Goal: Task Accomplishment & Management: Manage account settings

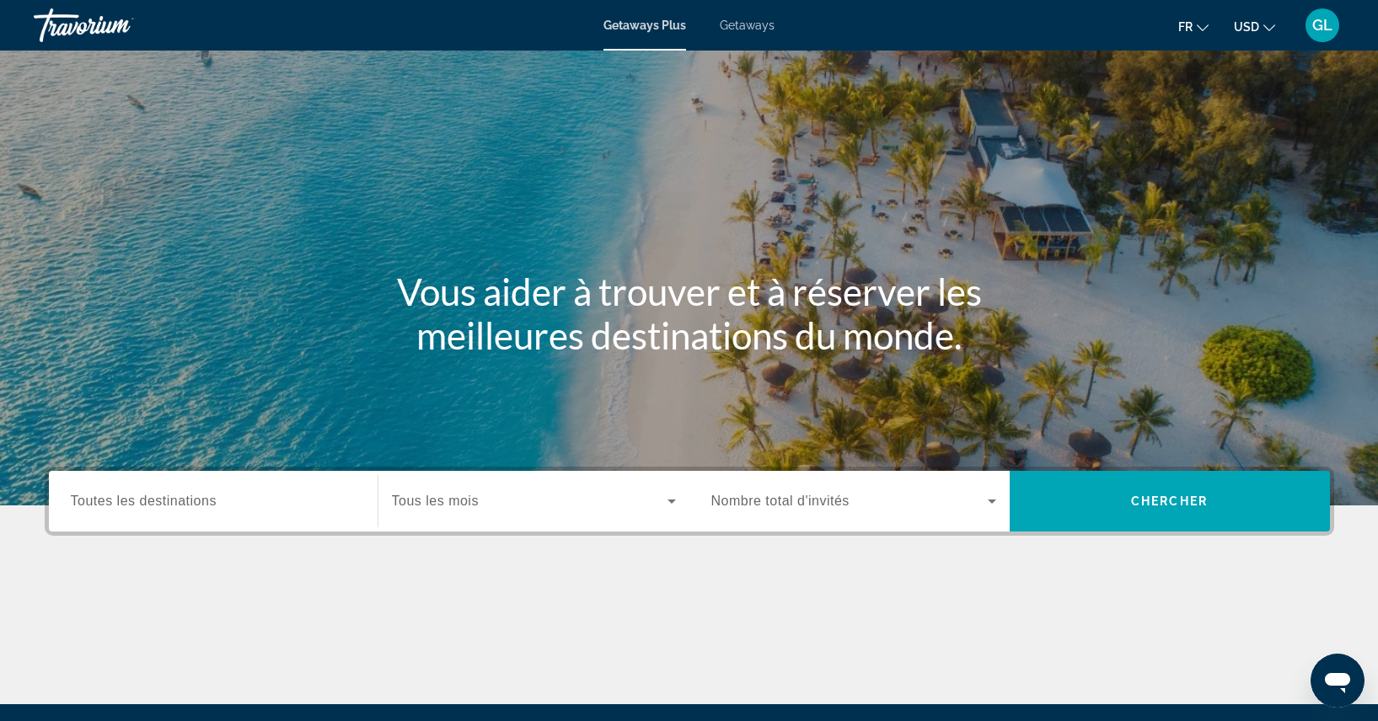
click at [734, 31] on span "Getaways" at bounding box center [747, 25] width 55 height 13
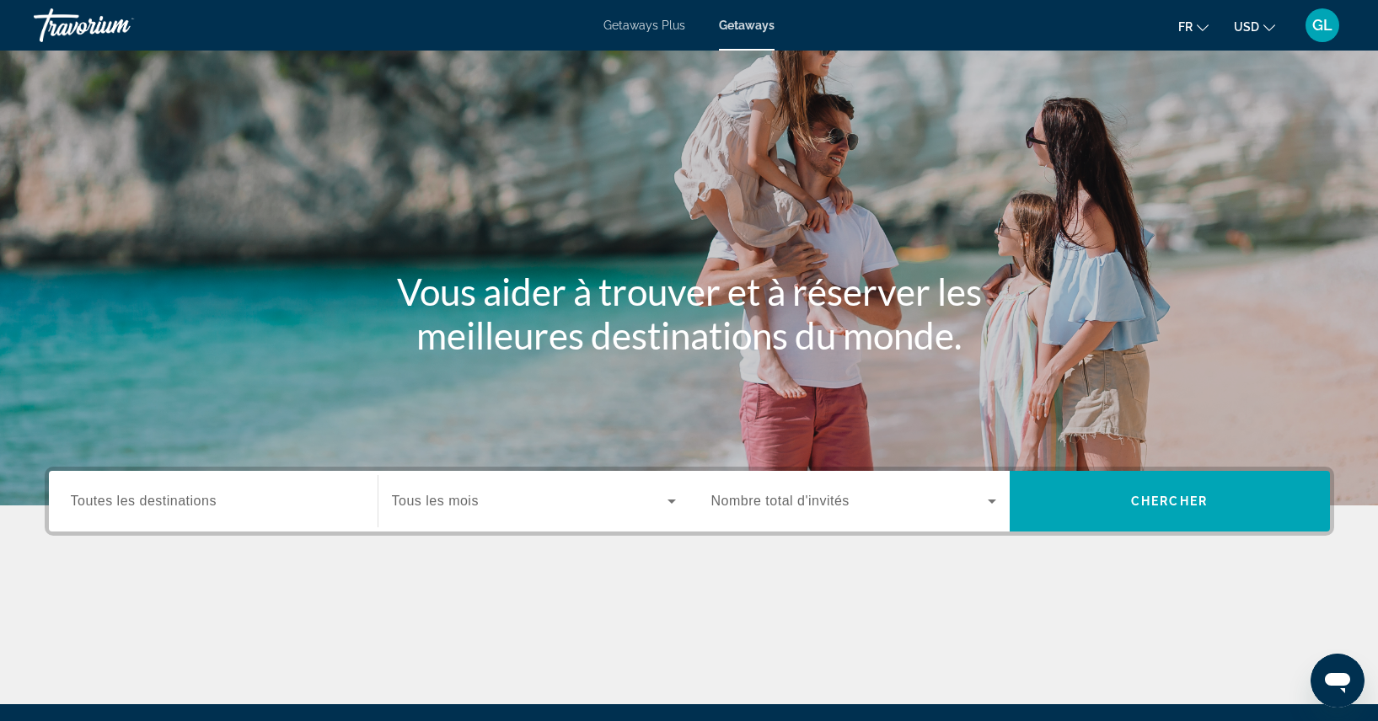
click at [782, 502] on span "Nombre total d'invités" at bounding box center [780, 501] width 138 height 14
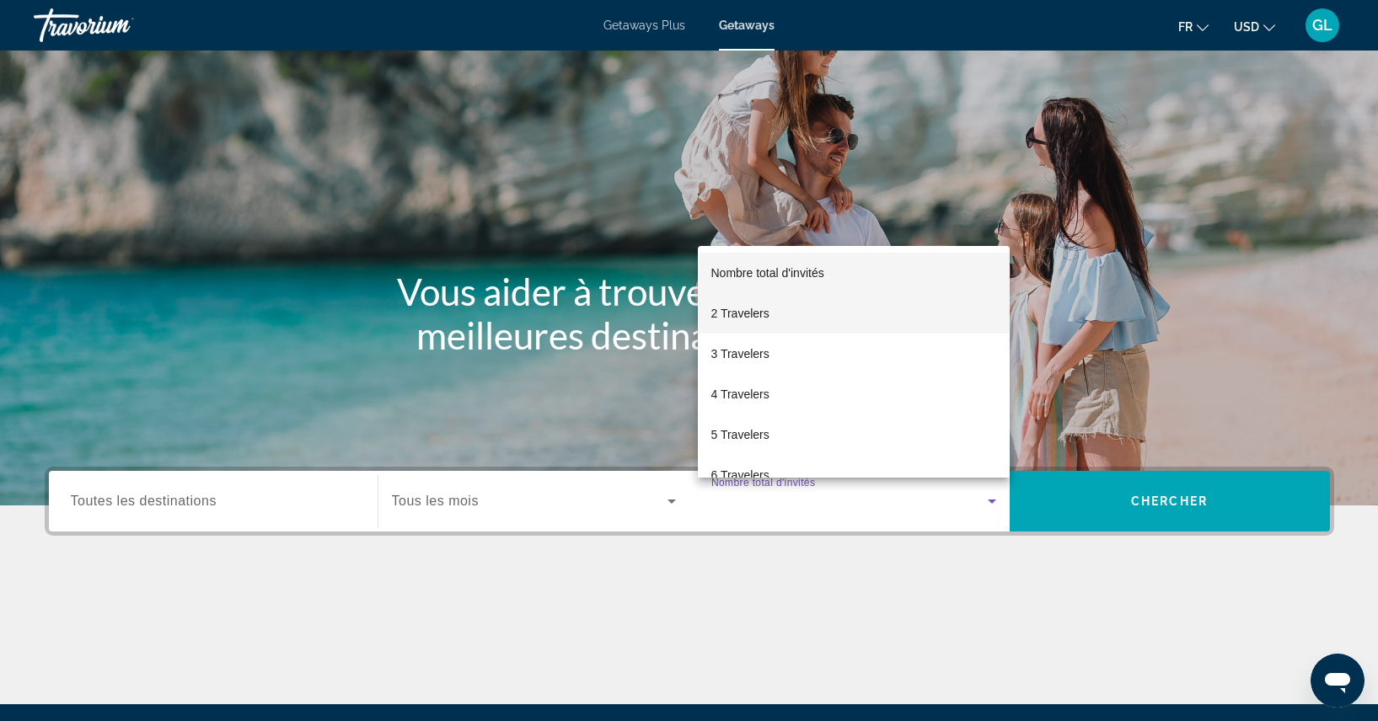
click at [729, 313] on span "2 Travelers" at bounding box center [740, 313] width 58 height 20
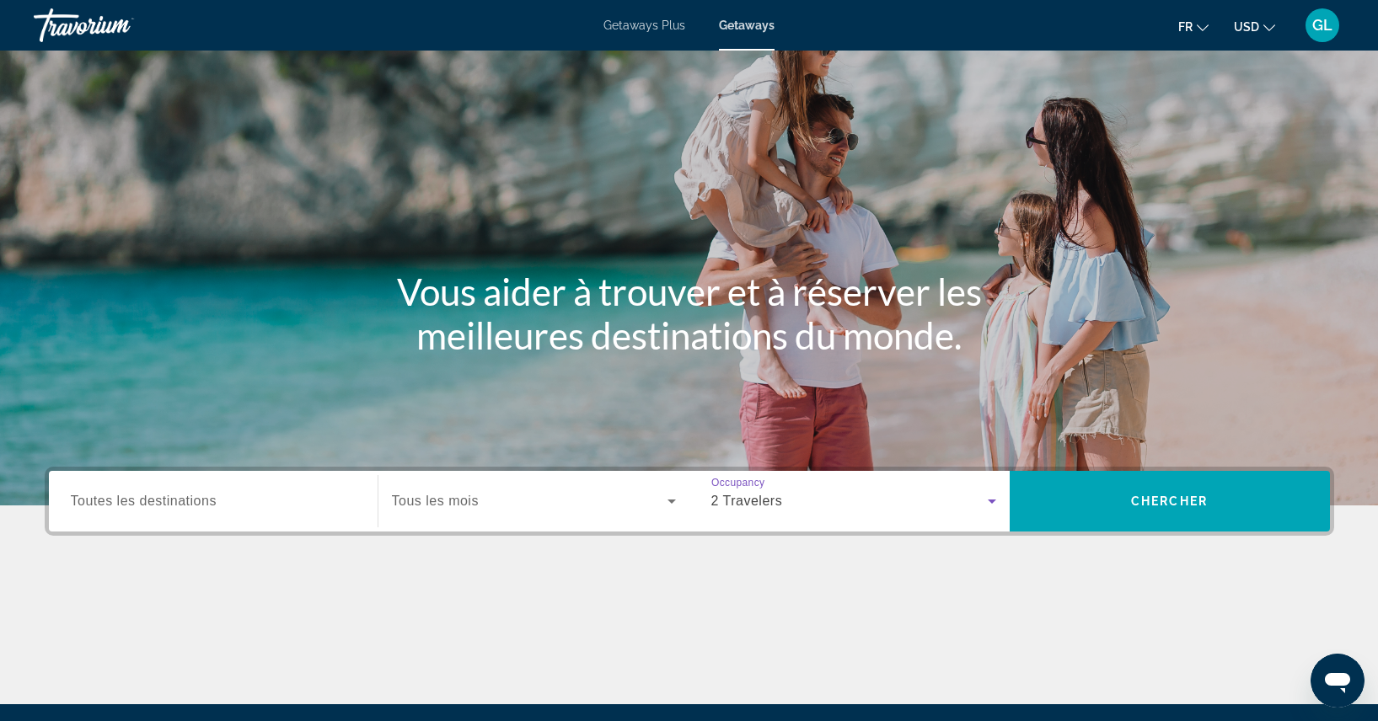
click at [222, 490] on div "Search widget" at bounding box center [213, 502] width 285 height 48
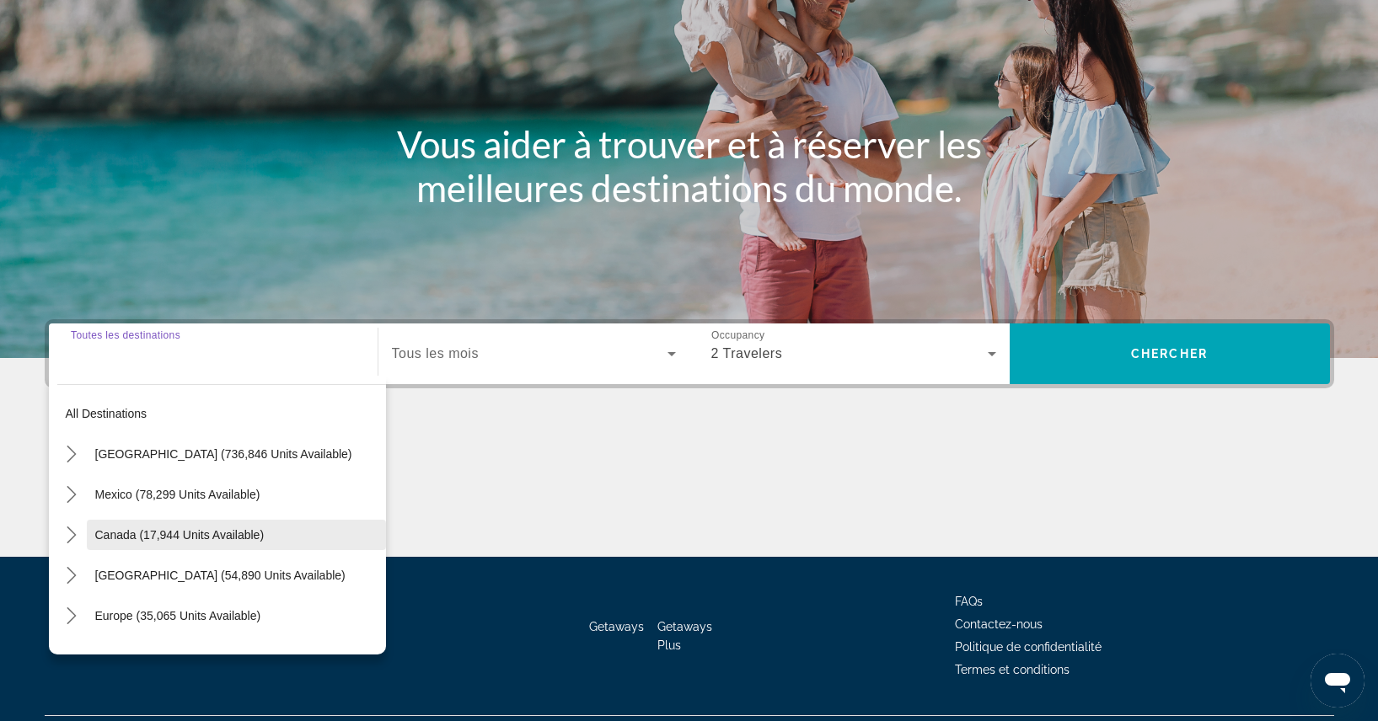
scroll to position [190, 0]
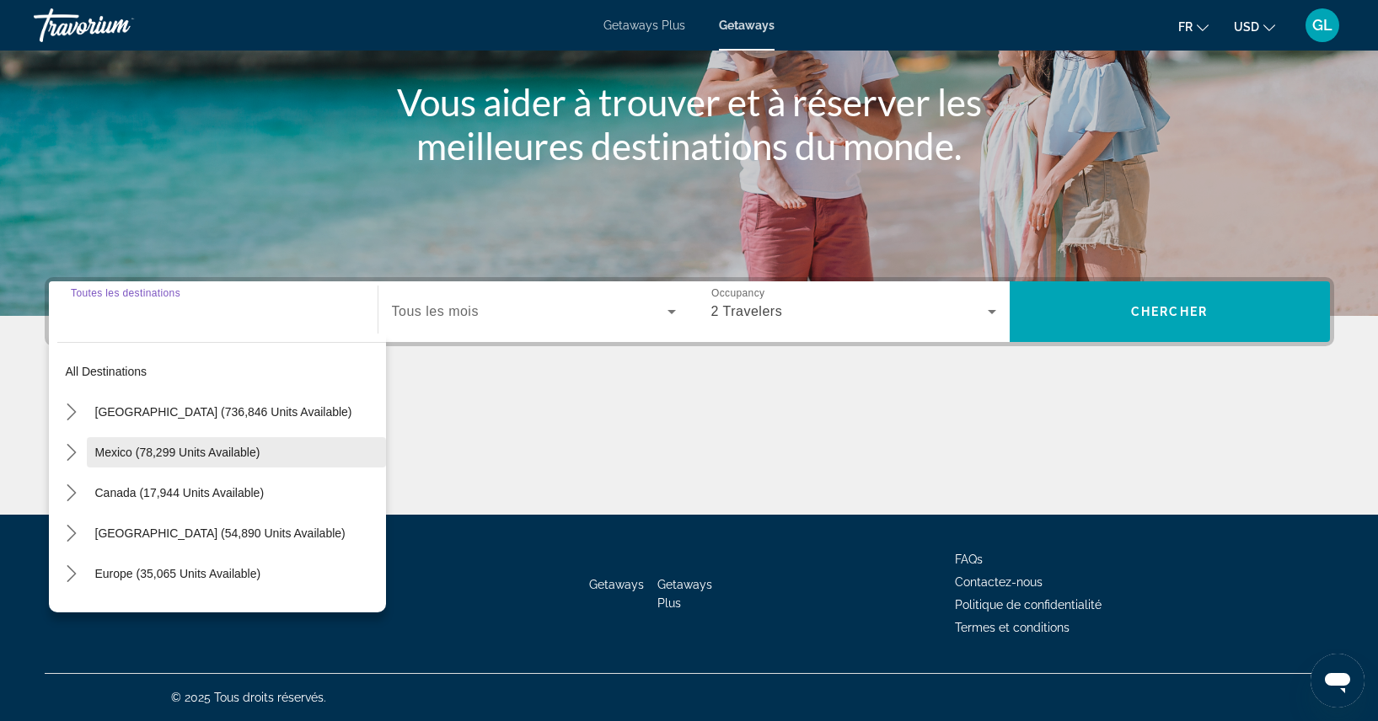
click at [240, 451] on span "Mexico (78,299 units available)" at bounding box center [177, 452] width 165 height 13
type input "**********"
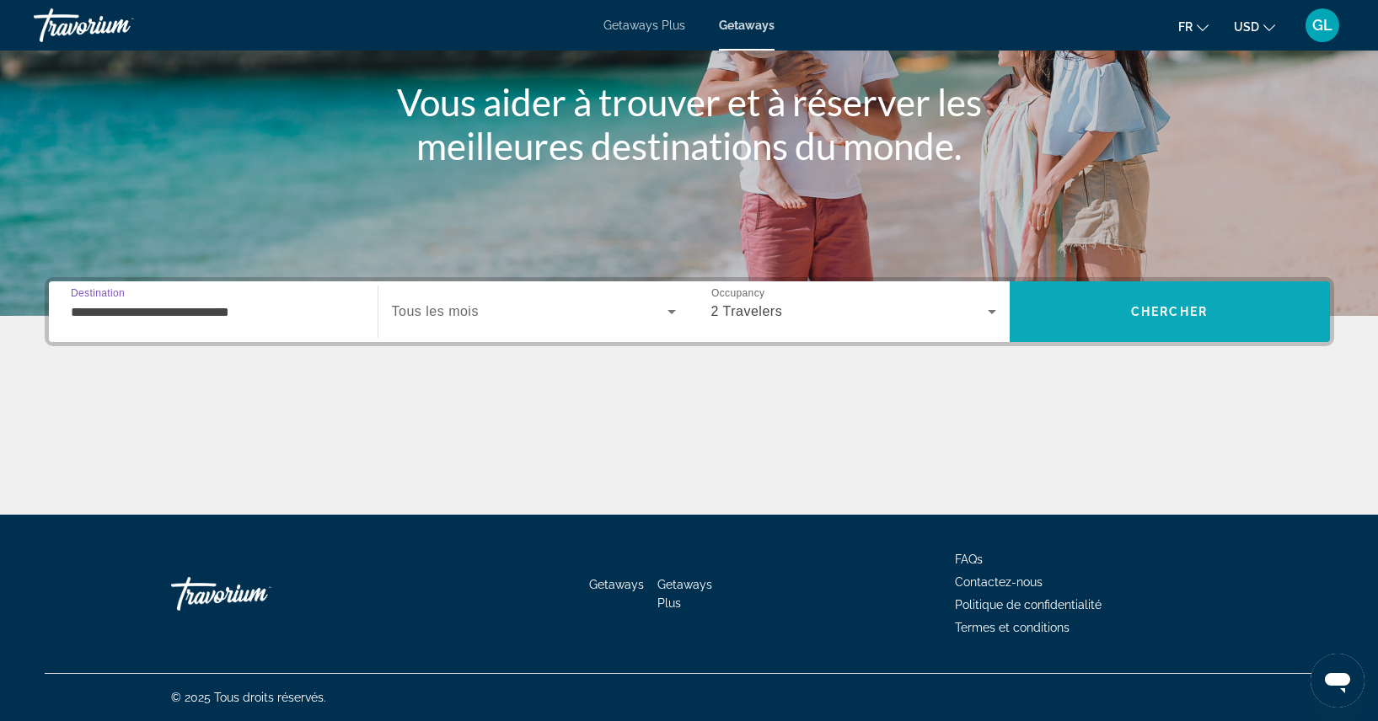
click at [1101, 321] on span "Search" at bounding box center [1170, 312] width 320 height 40
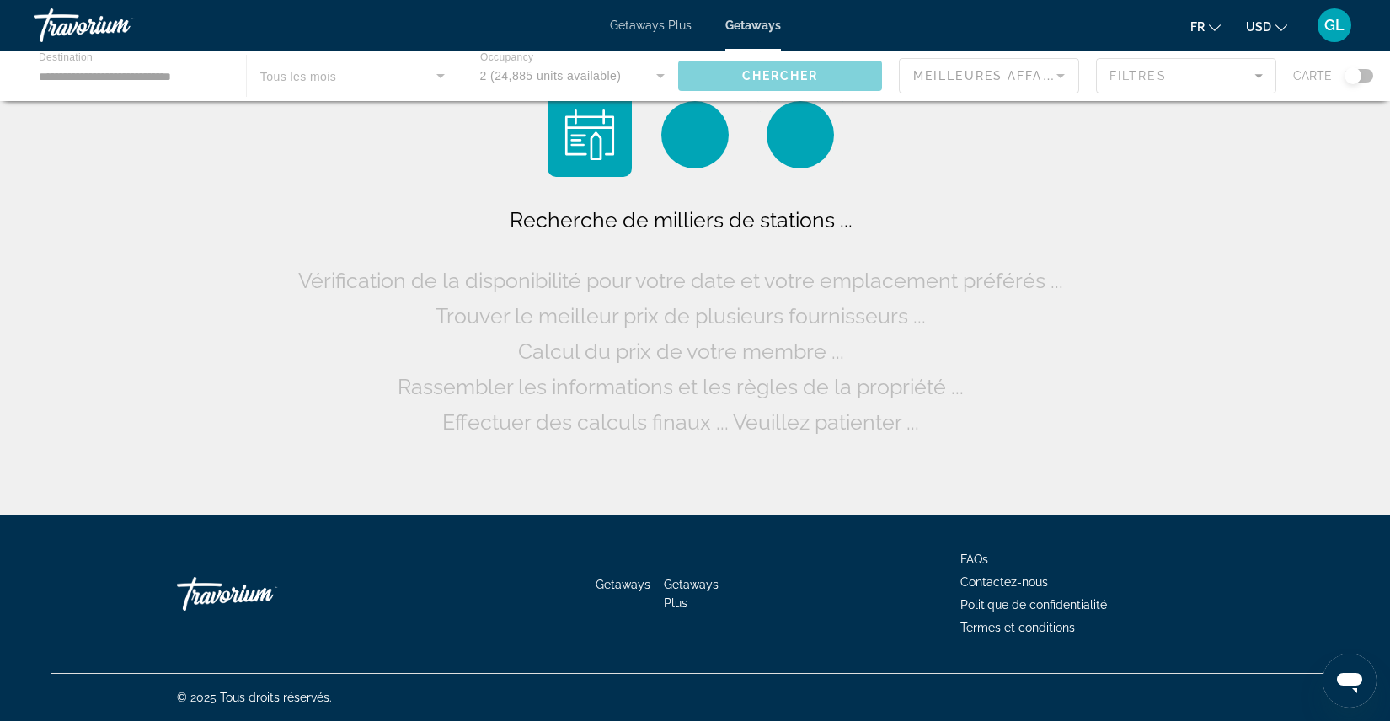
click at [1250, 23] on span "USD" at bounding box center [1258, 26] width 25 height 13
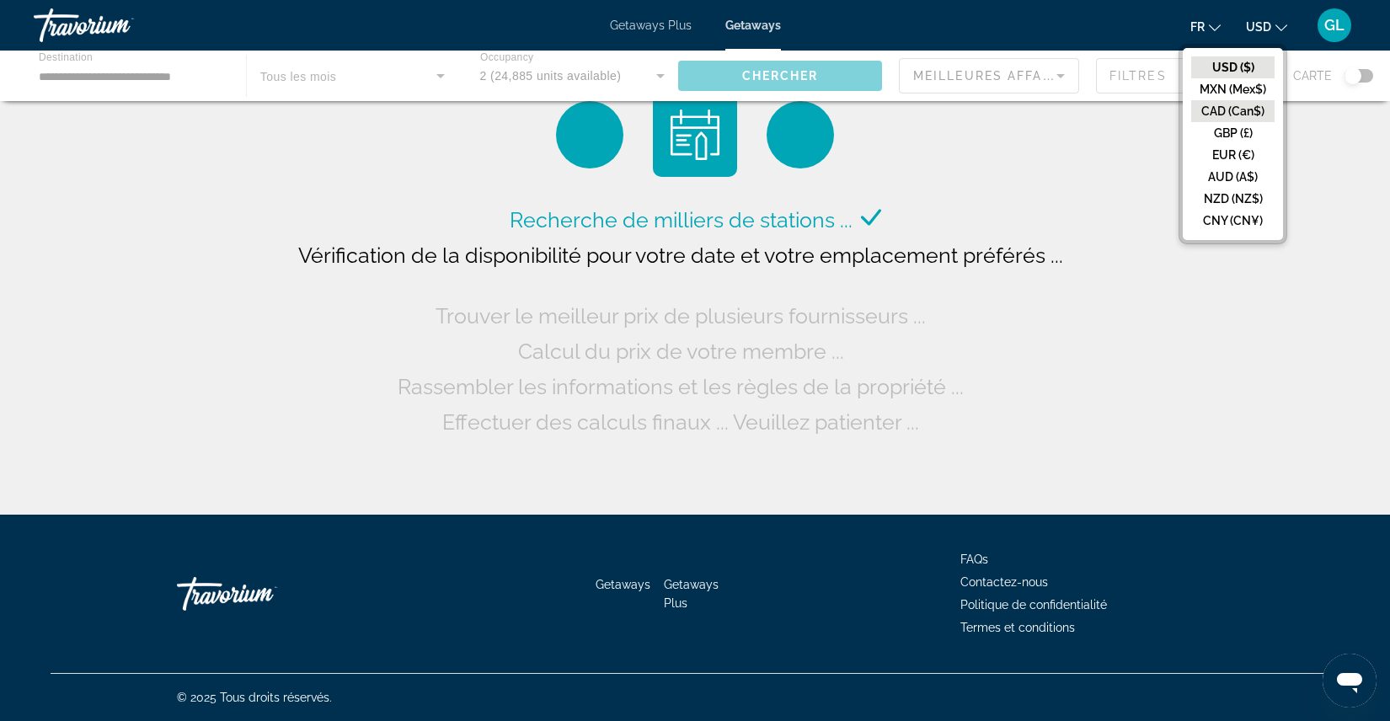
click at [1204, 112] on button "CAD (Can$)" at bounding box center [1233, 111] width 83 height 22
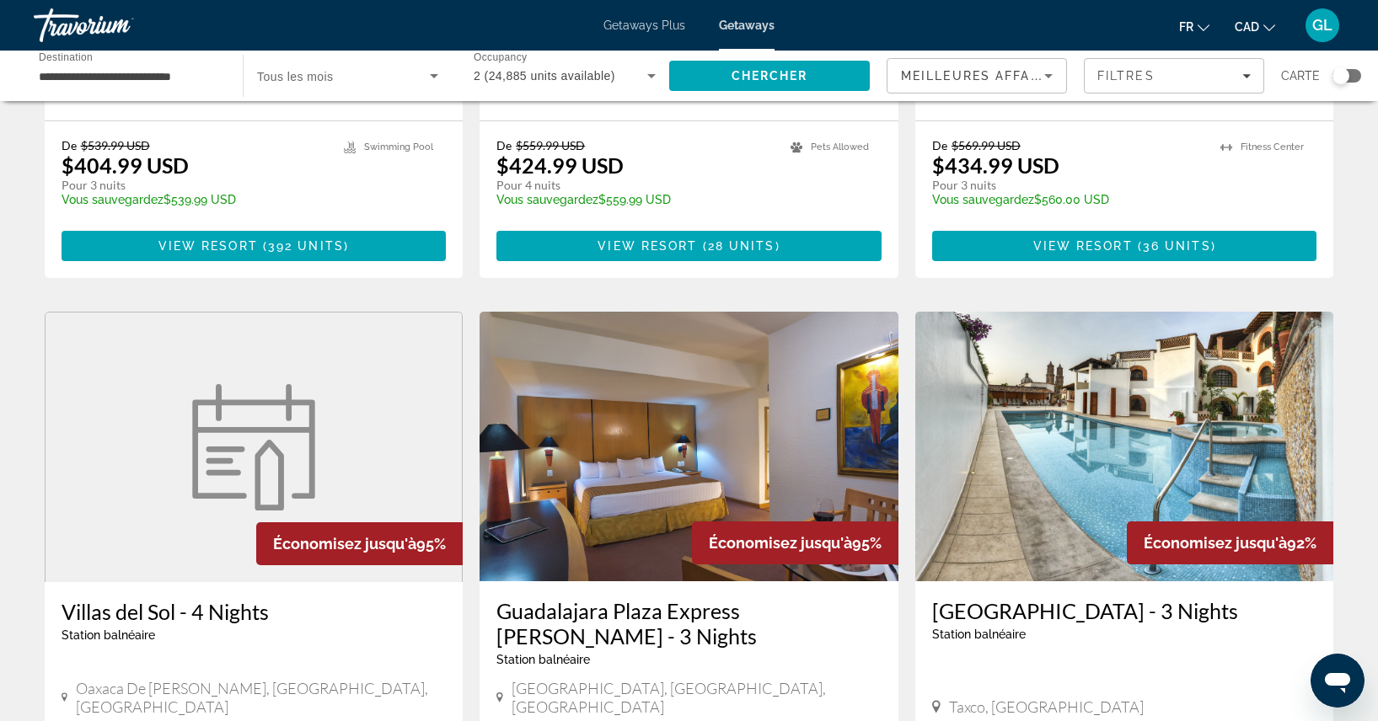
scroll to position [253, 0]
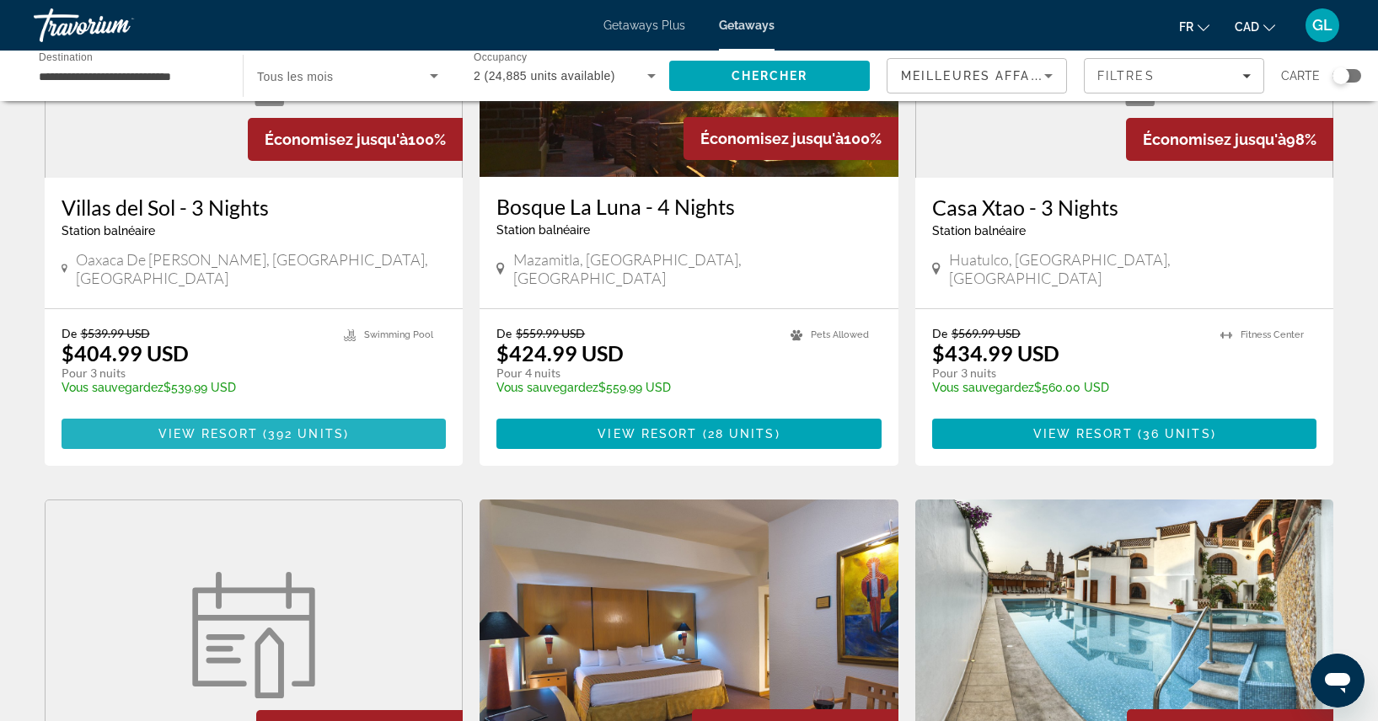
click at [263, 427] on span "( 392 units )" at bounding box center [303, 433] width 91 height 13
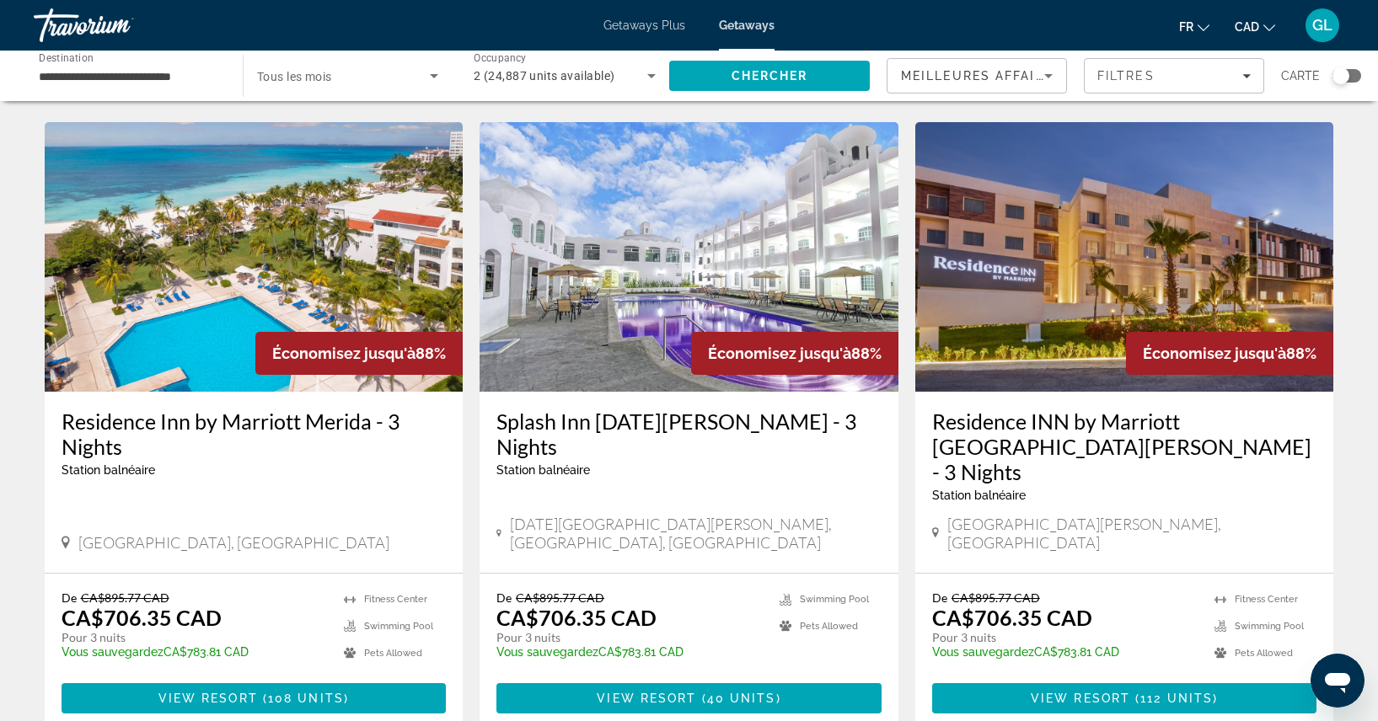
scroll to position [1965, 0]
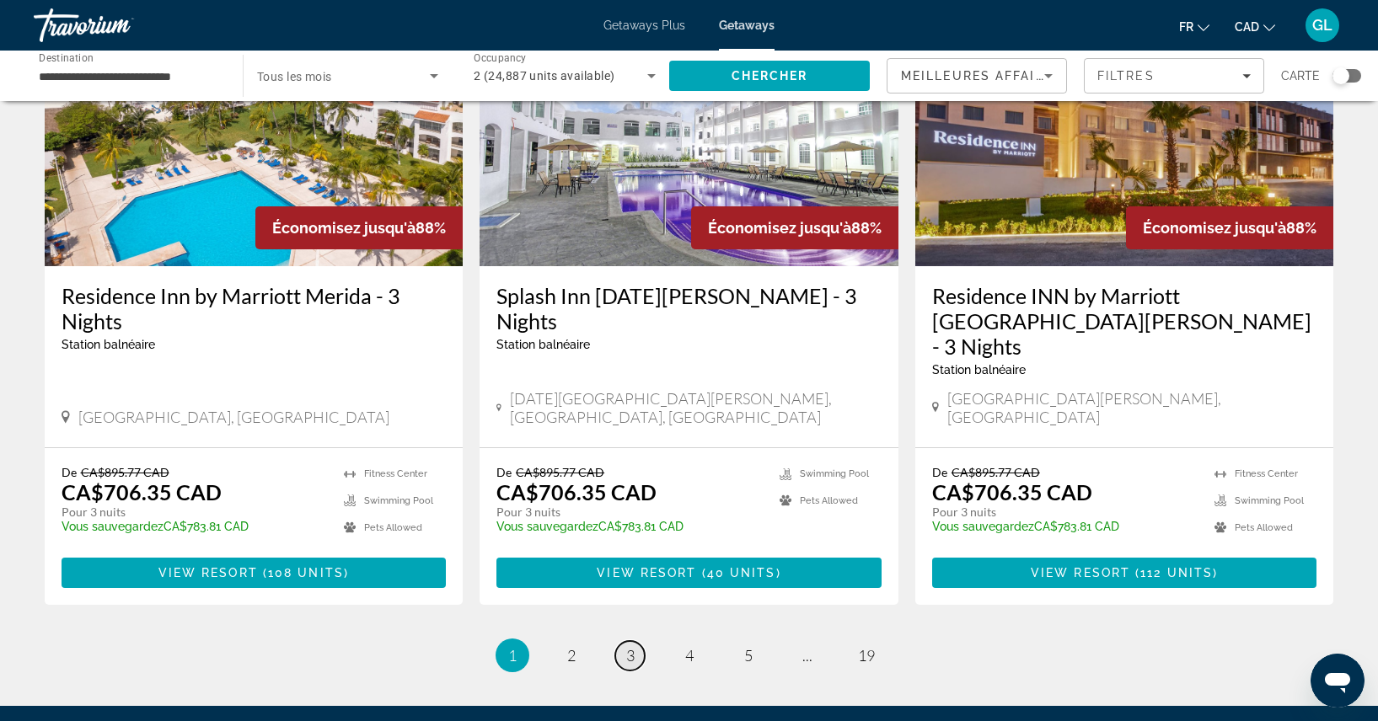
click at [624, 641] on link "page 3" at bounding box center [629, 655] width 29 height 29
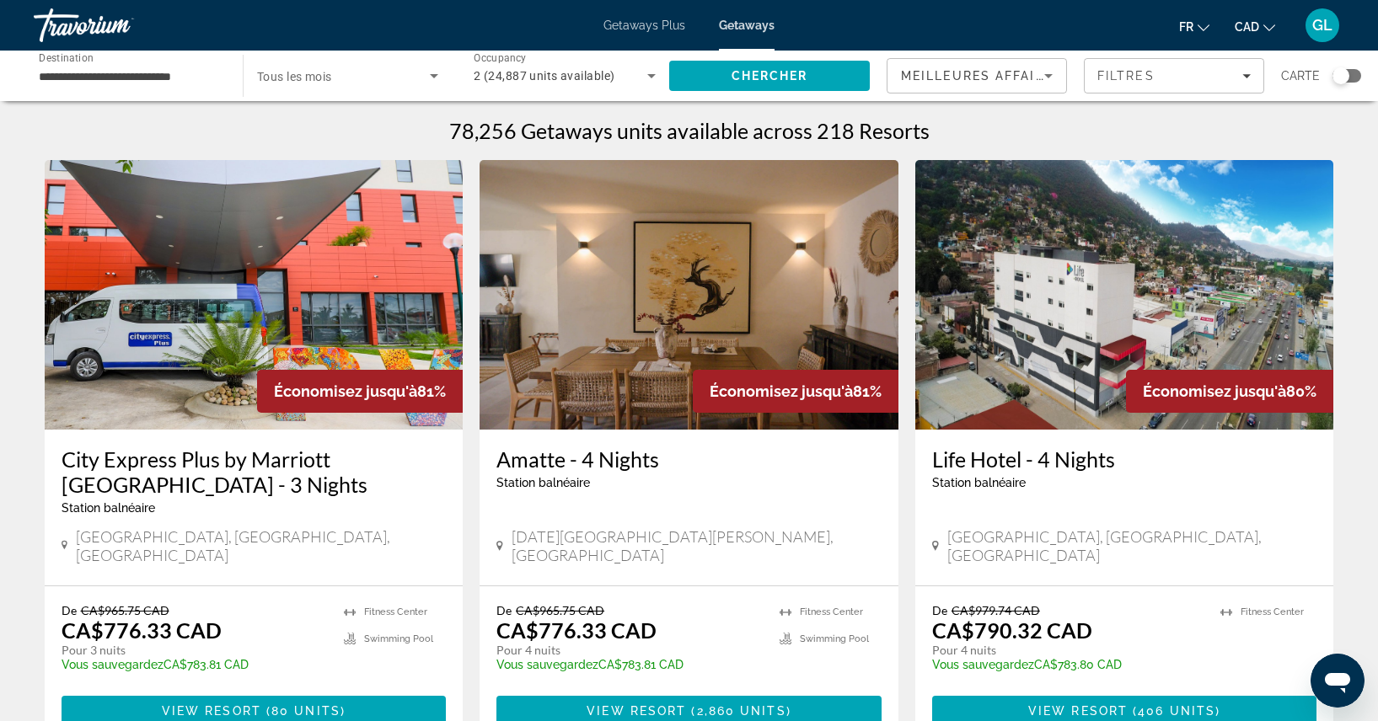
scroll to position [569, 0]
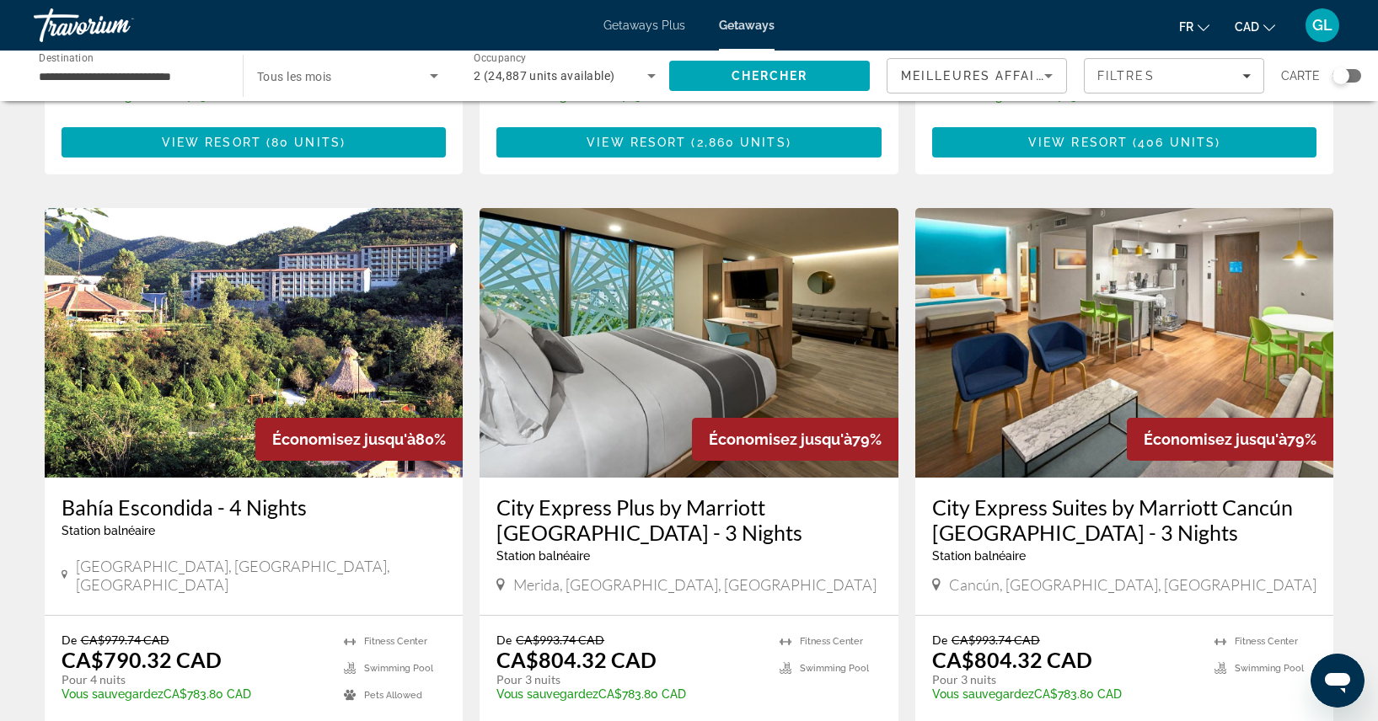
click at [771, 365] on img "Main content" at bounding box center [688, 343] width 419 height 270
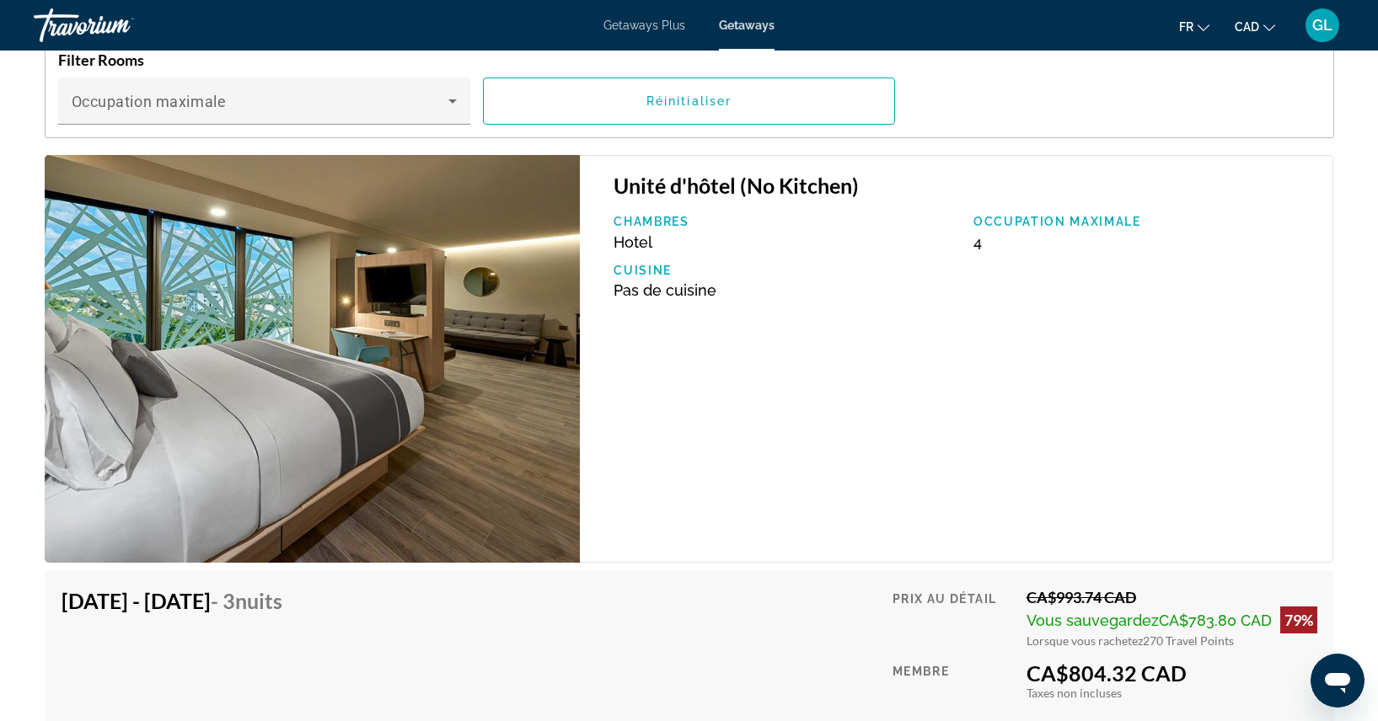
scroll to position [3036, 0]
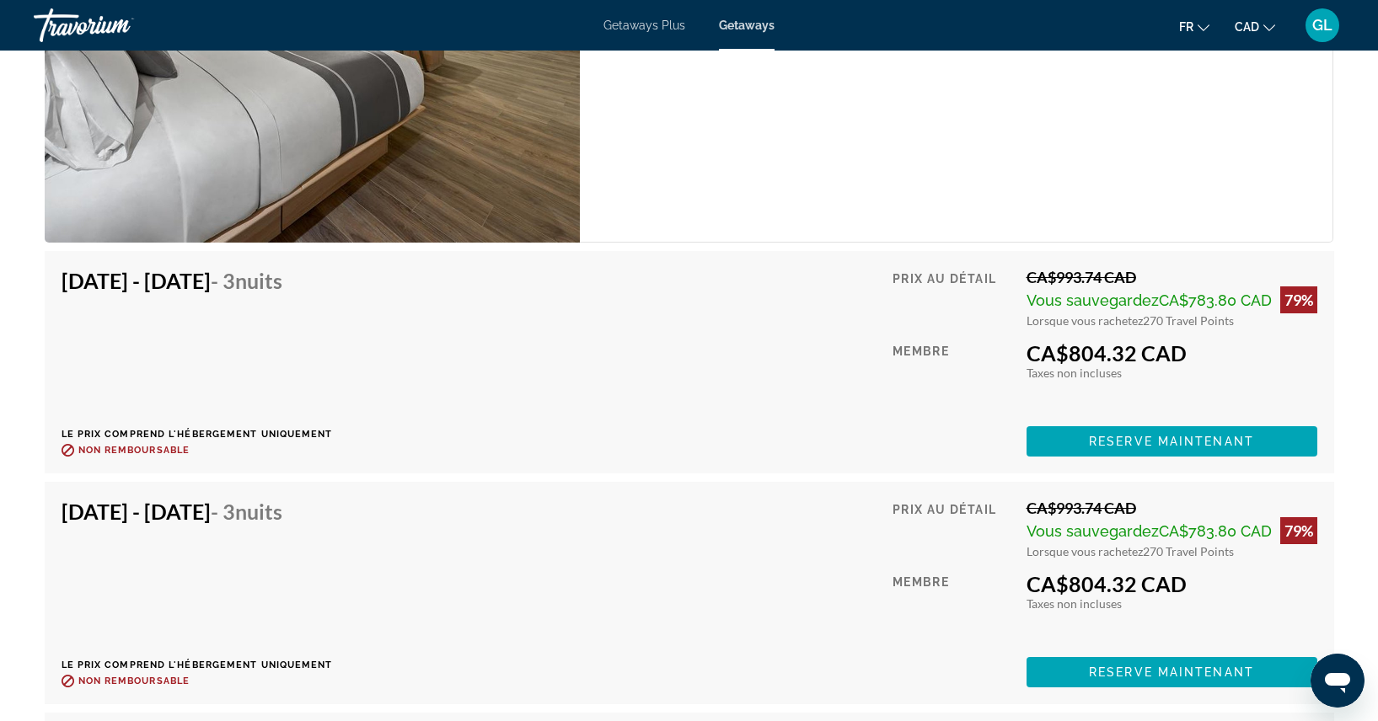
click at [1151, 396] on div "Prix au détail CA$993.74 CAD Vous sauvegardez CA$783.80 CAD 79% Lorsque vous ra…" at bounding box center [1104, 362] width 425 height 189
click at [1140, 435] on span "Reserve maintenant" at bounding box center [1171, 441] width 165 height 13
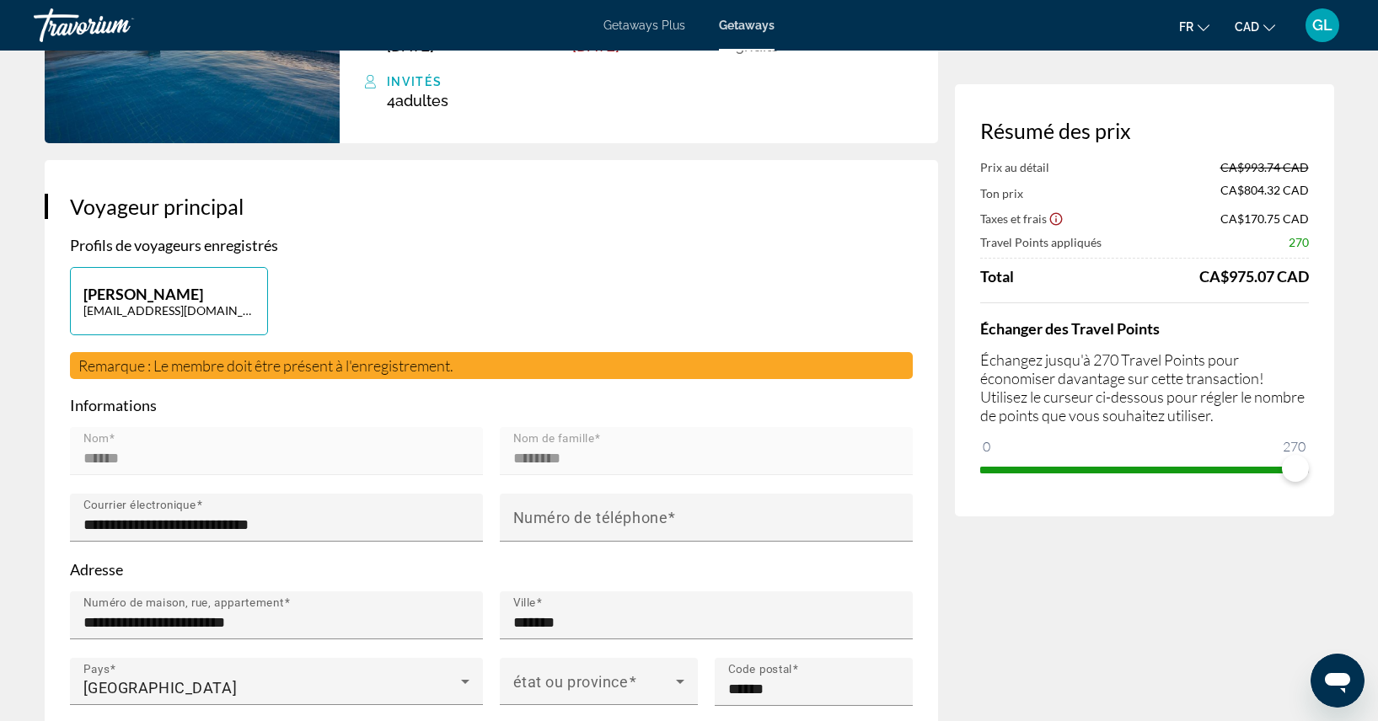
scroll to position [383, 0]
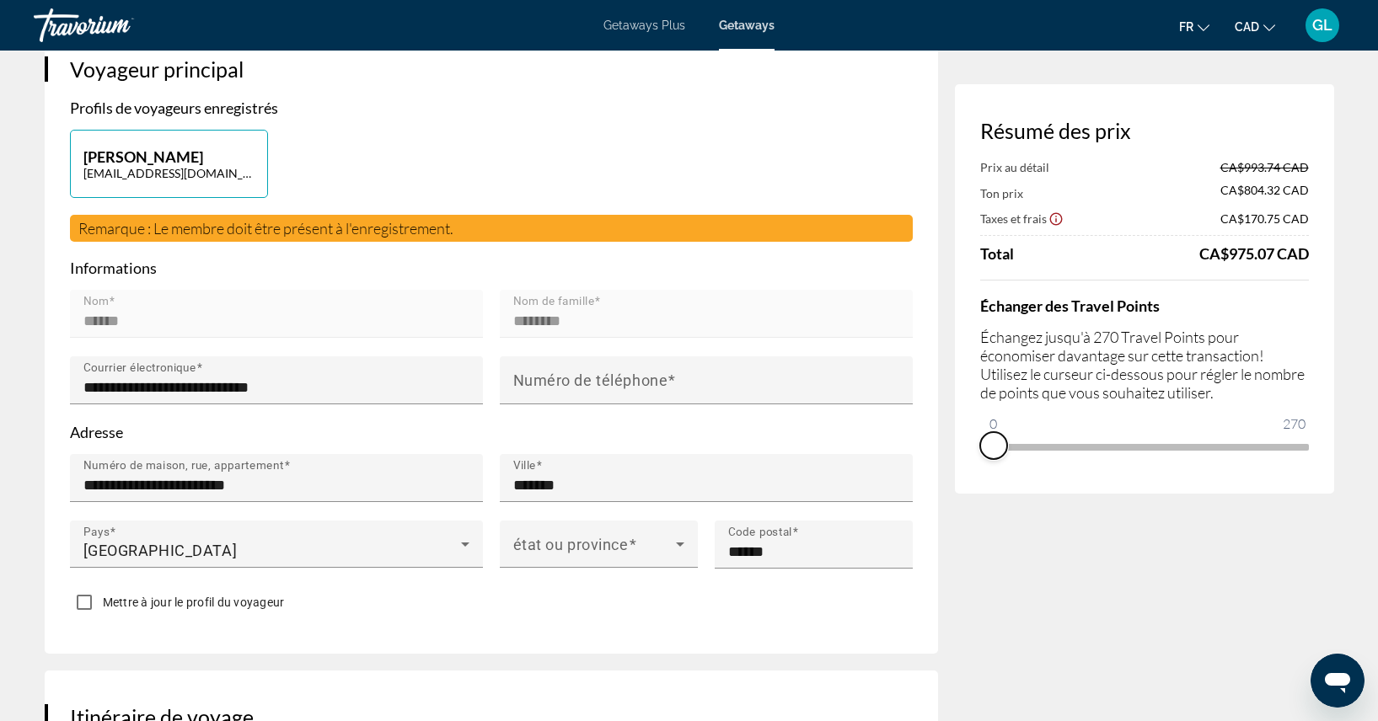
drag, startPoint x: 1298, startPoint y: 474, endPoint x: 967, endPoint y: 506, distance: 331.9
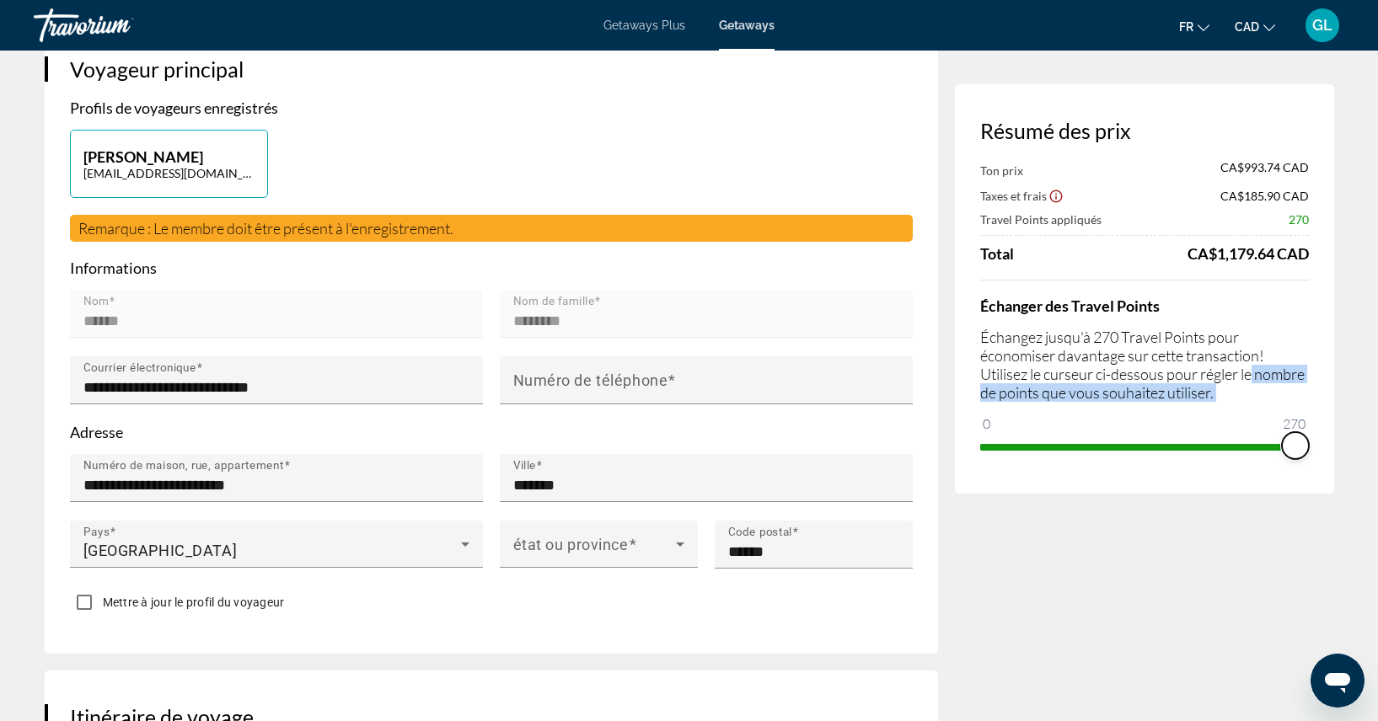
drag, startPoint x: 992, startPoint y: 436, endPoint x: 1401, endPoint y: 372, distance: 413.6
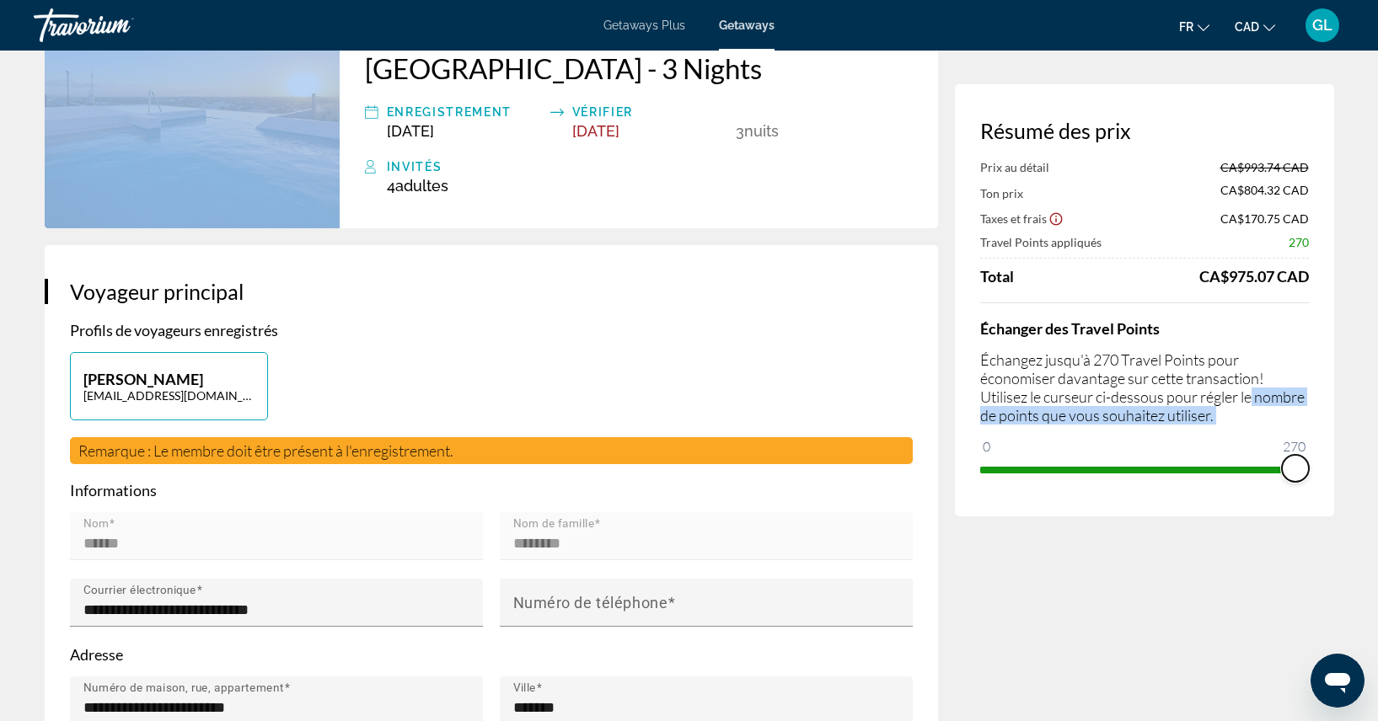
scroll to position [0, 0]
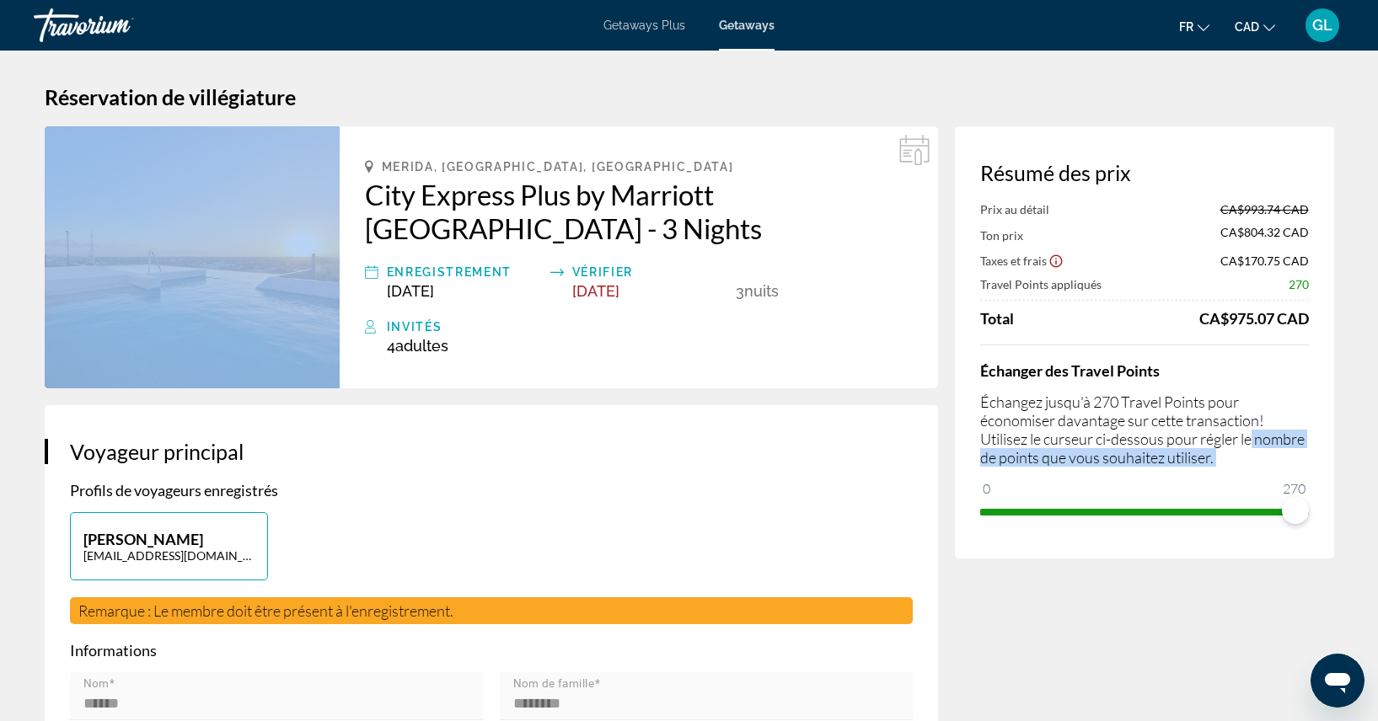
click at [1312, 29] on span "GL" at bounding box center [1322, 25] width 20 height 17
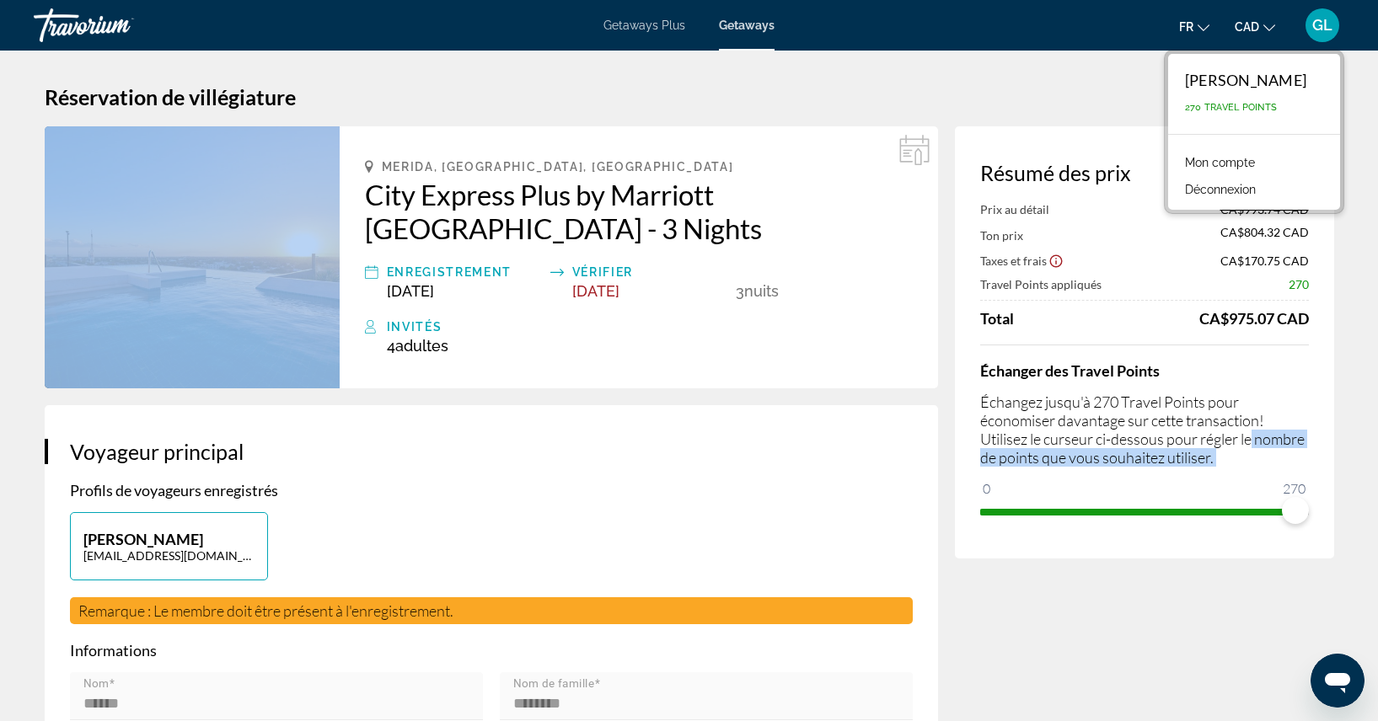
click at [1240, 158] on link "Mon compte" at bounding box center [1219, 163] width 87 height 22
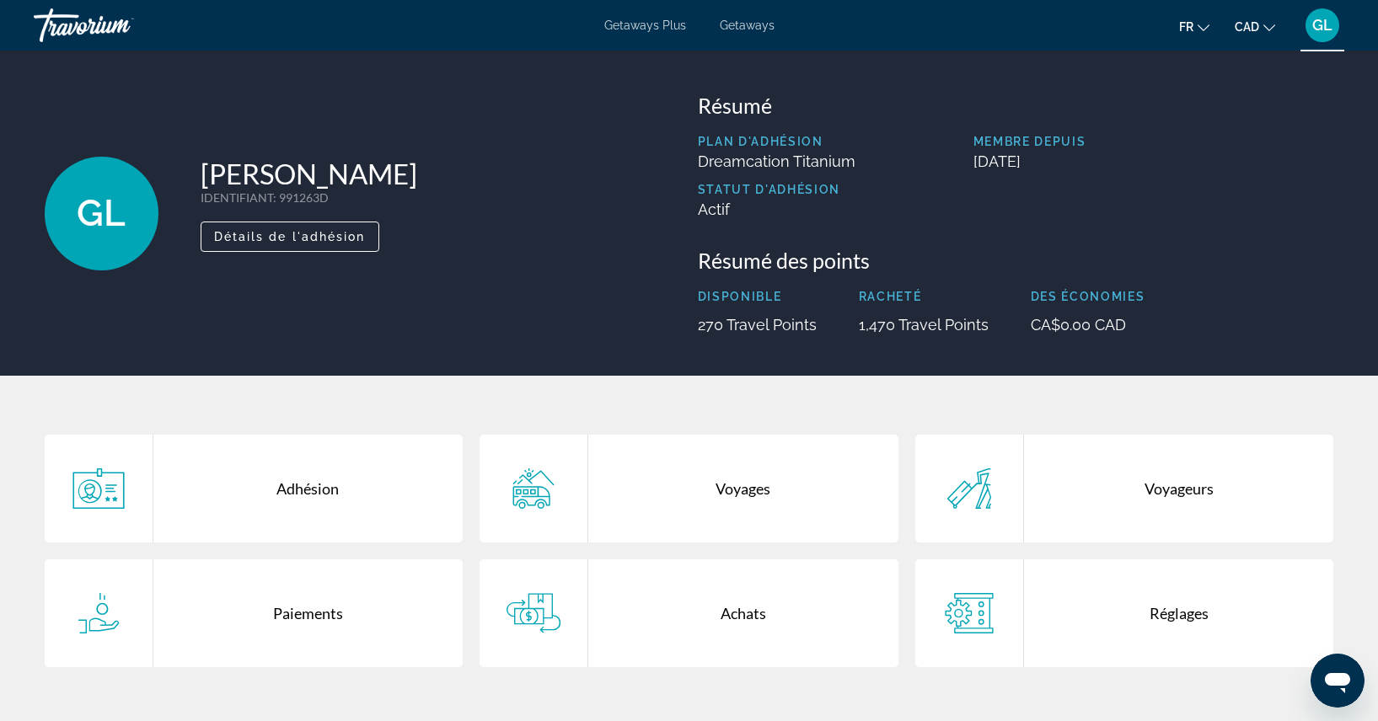
click at [308, 488] on div "Adhésion" at bounding box center [308, 489] width 310 height 108
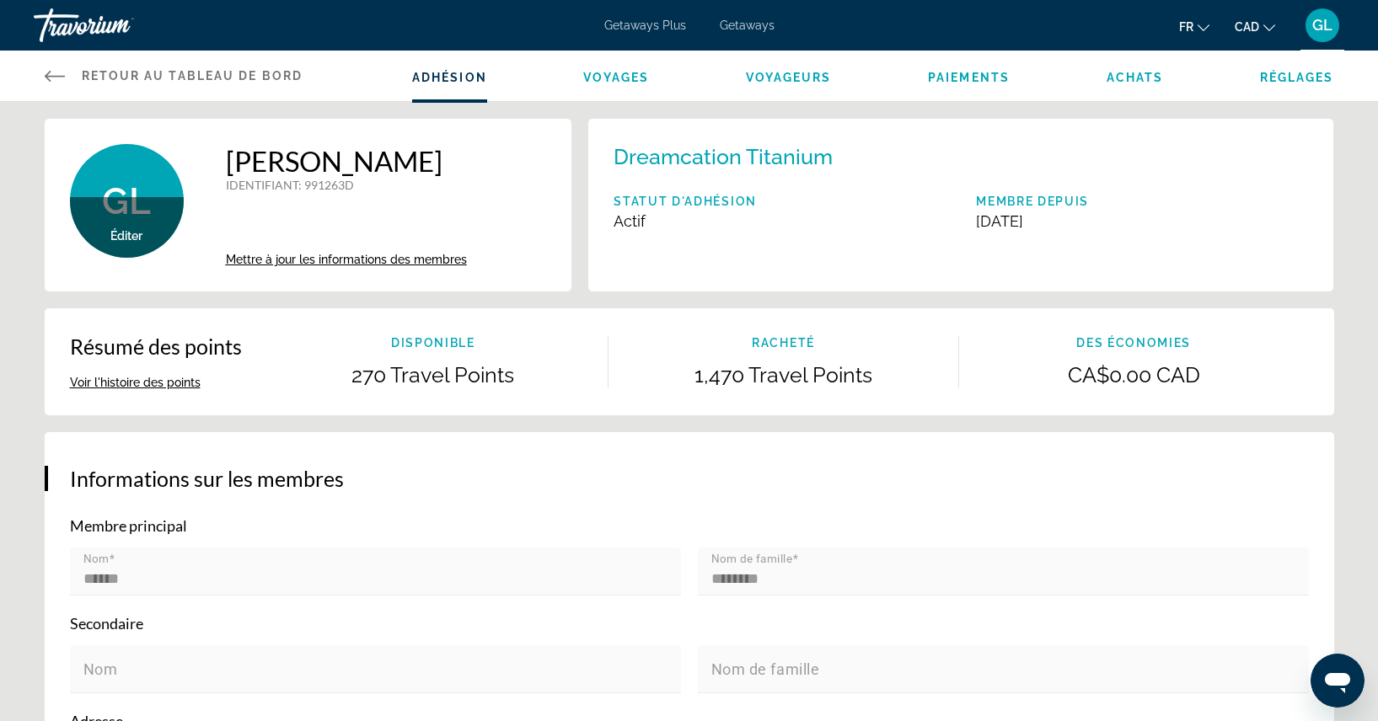
click at [1282, 76] on span "Réglages" at bounding box center [1297, 77] width 74 height 13
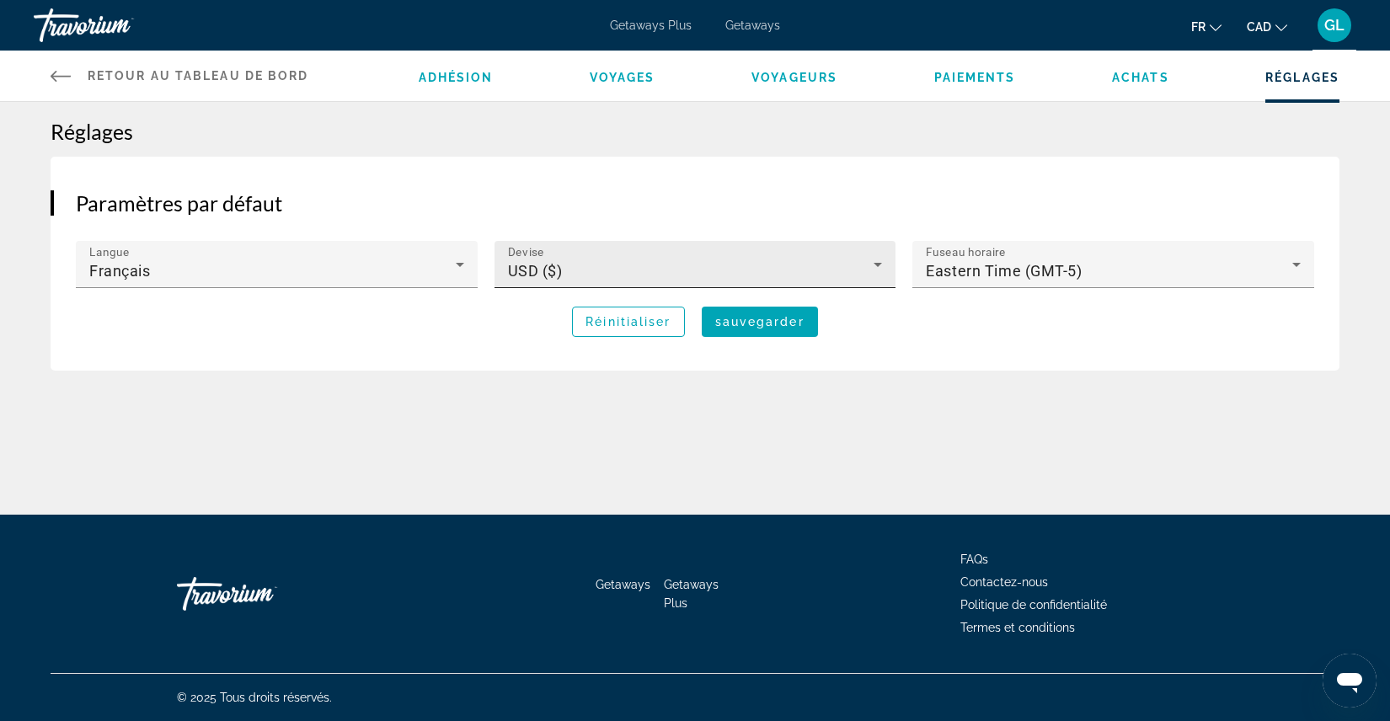
click at [548, 280] on div "USD ($)" at bounding box center [691, 271] width 367 height 20
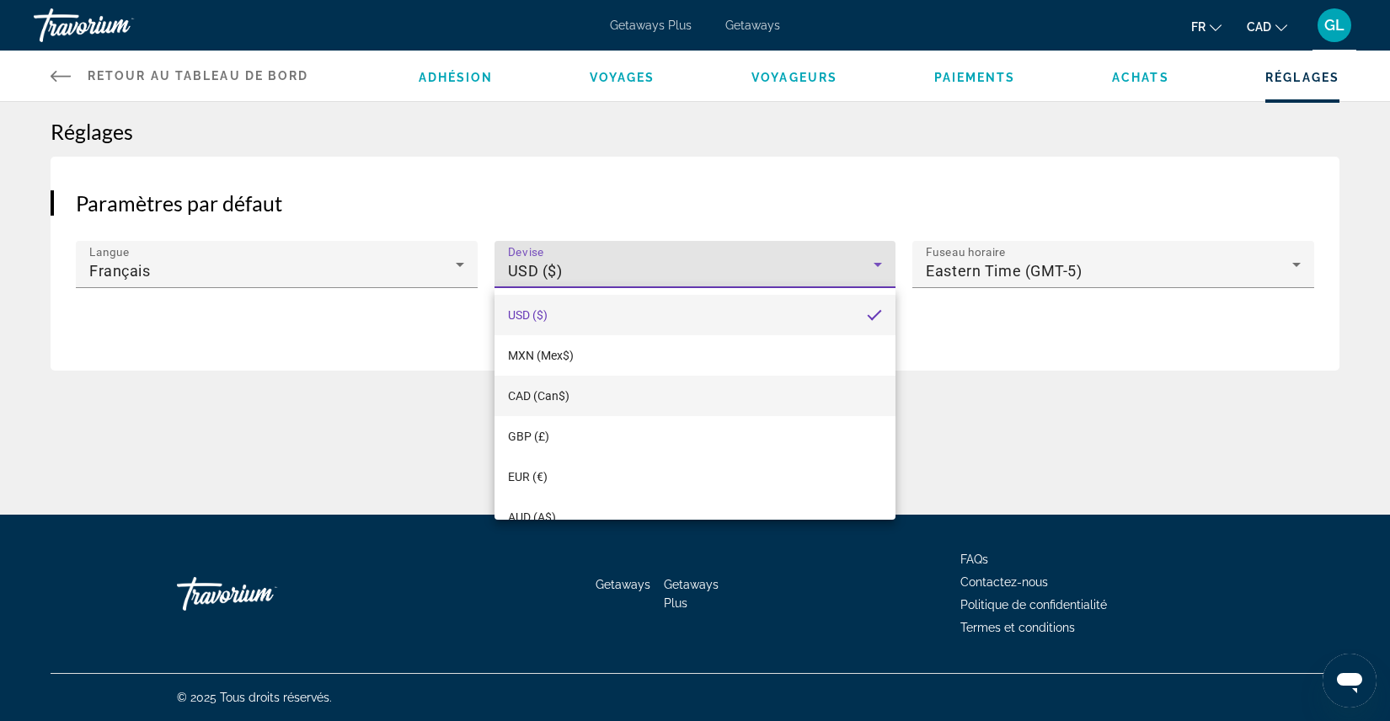
click at [520, 386] on span "CAD (Can$)" at bounding box center [539, 396] width 62 height 20
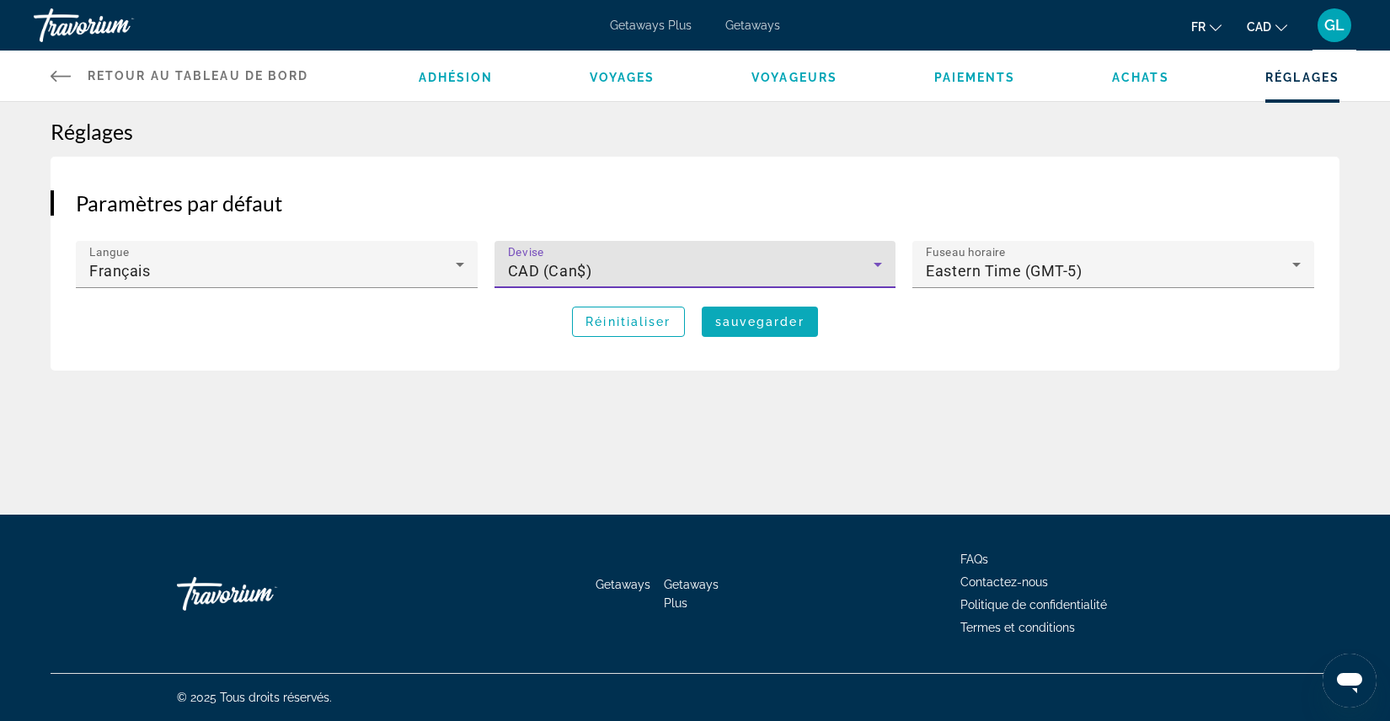
click at [774, 328] on span "sauvegarder" at bounding box center [759, 321] width 89 height 13
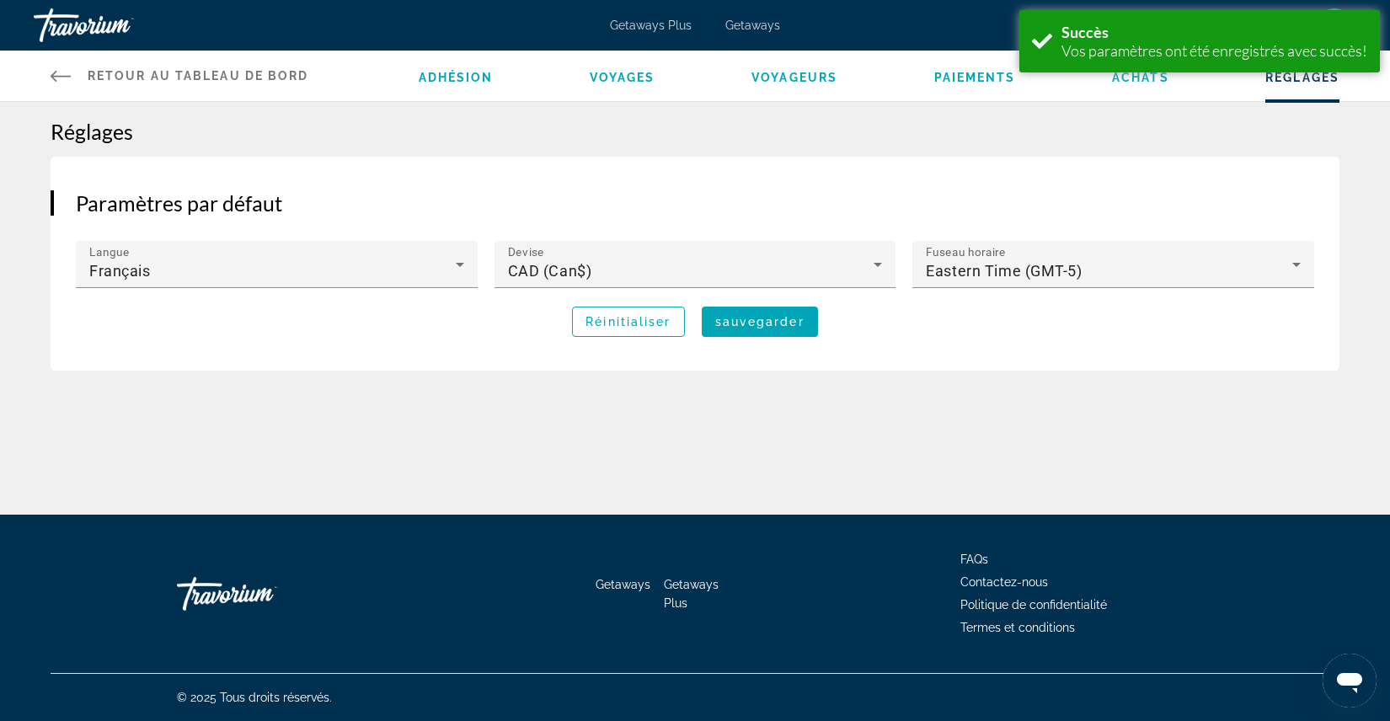
click at [1138, 79] on span "Achats" at bounding box center [1140, 77] width 57 height 13
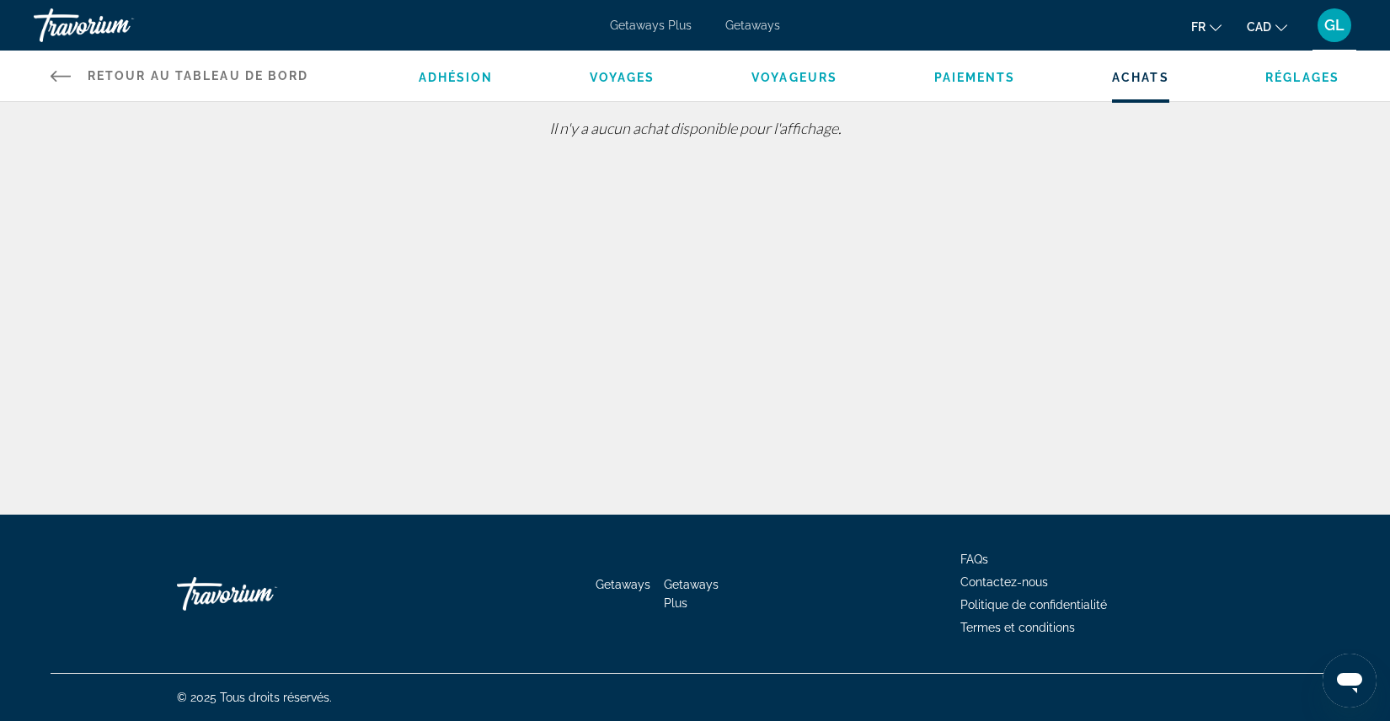
click at [982, 84] on li "Paiements" at bounding box center [976, 76] width 82 height 19
click at [796, 76] on span "Voyageurs" at bounding box center [795, 77] width 86 height 13
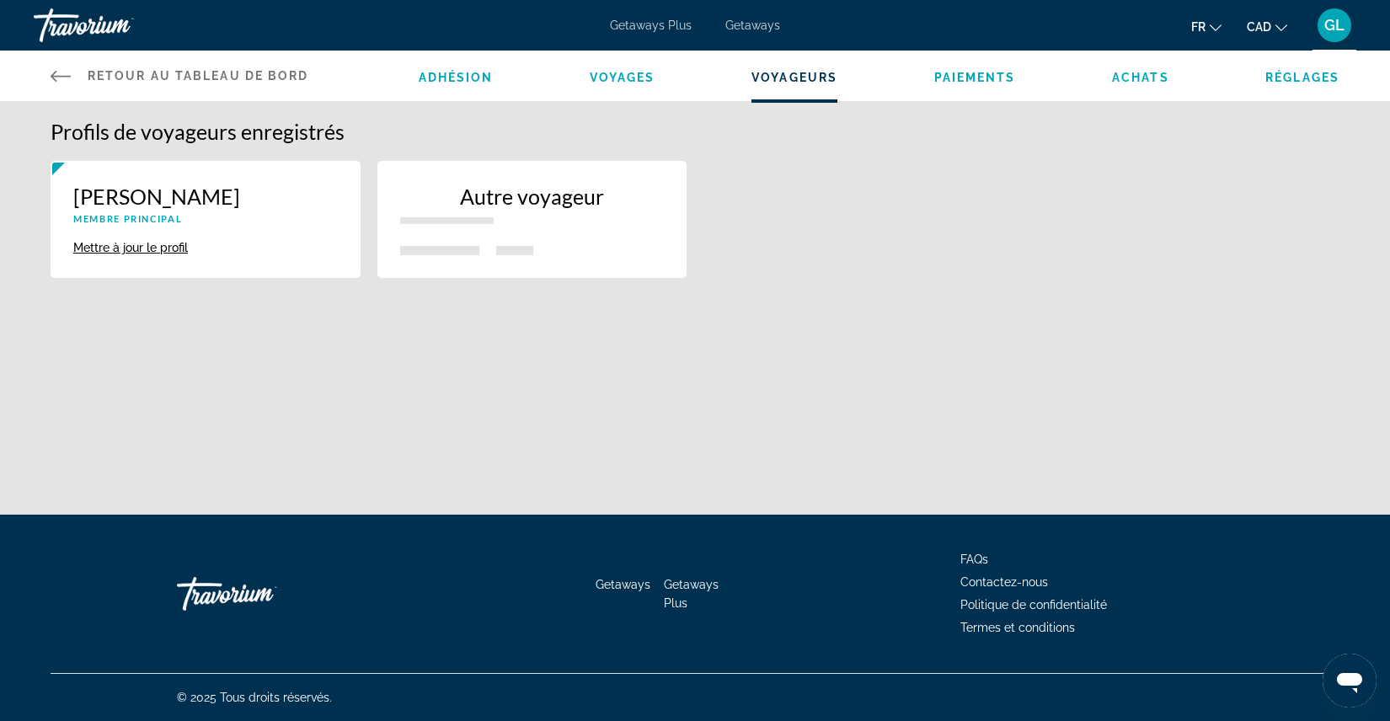
click at [616, 80] on span "Voyages" at bounding box center [623, 77] width 66 height 13
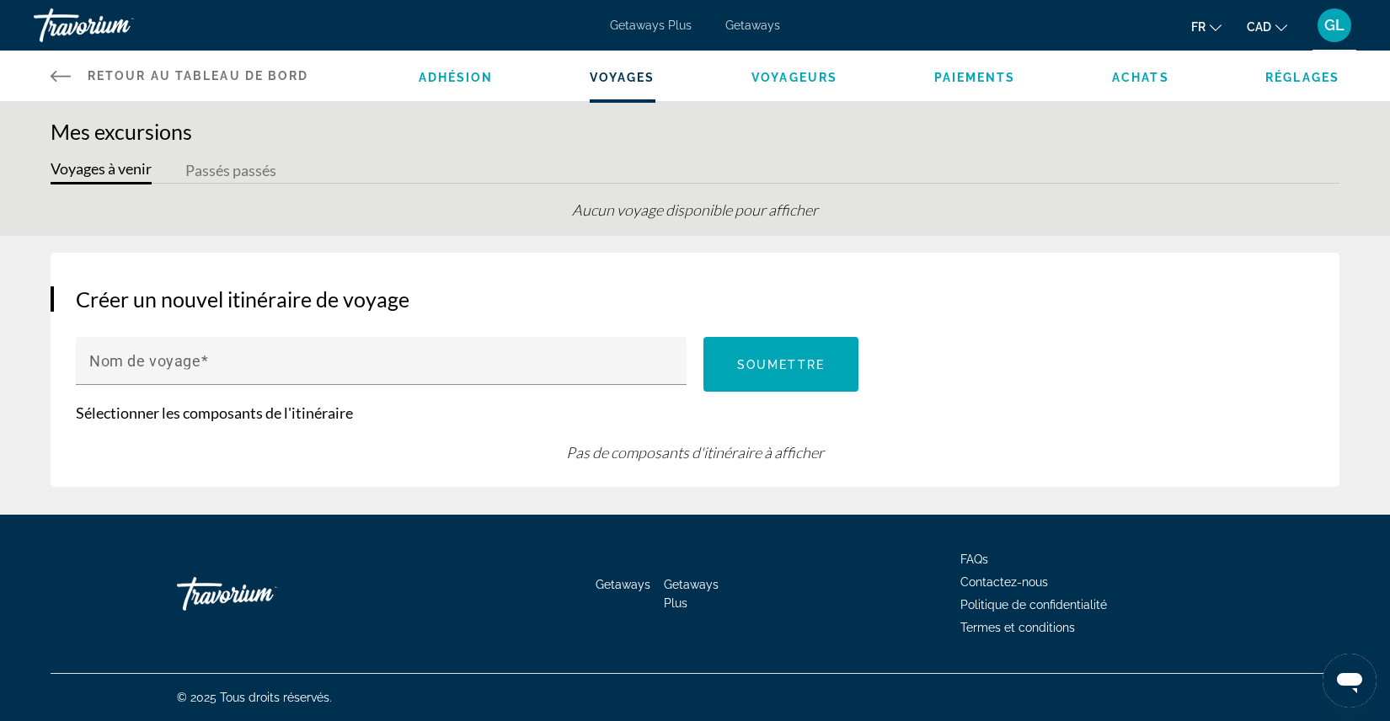
click at [436, 72] on span "Adhésion" at bounding box center [456, 77] width 75 height 13
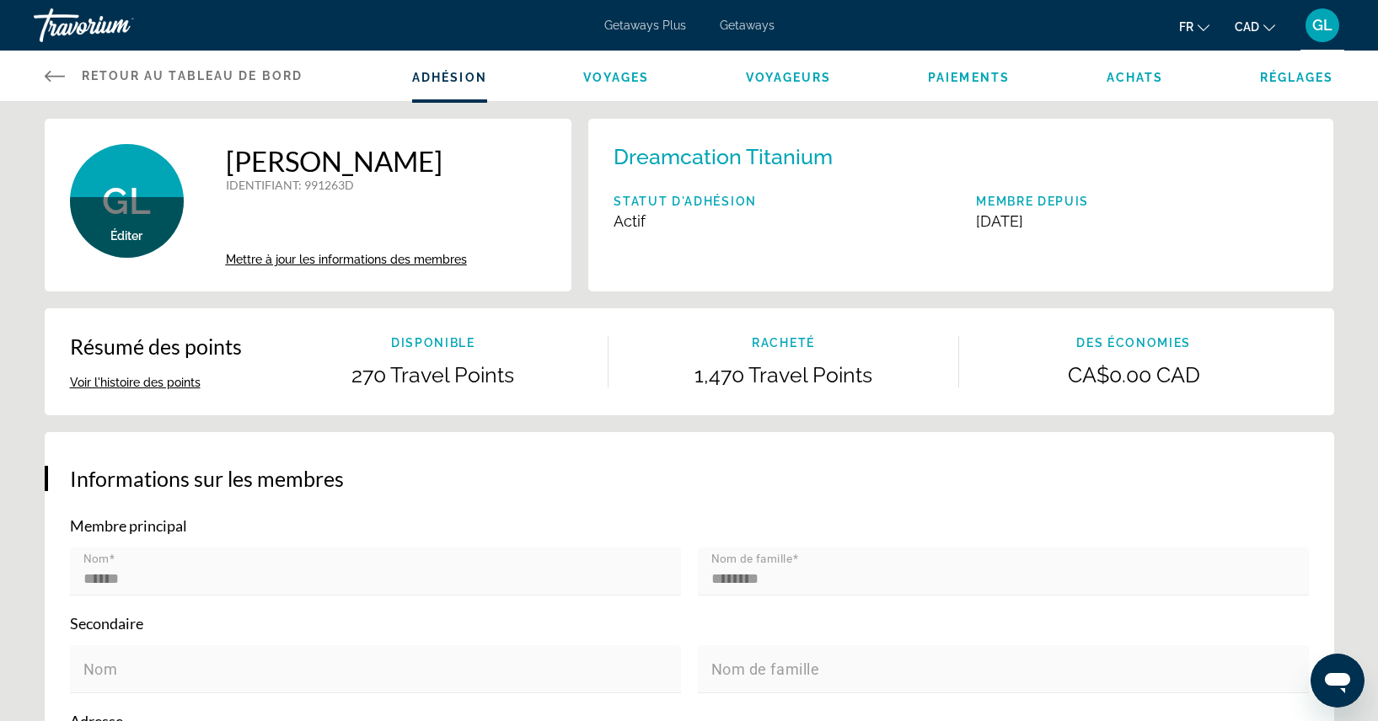
click at [312, 259] on span "Mettre à jour les informations des membres" at bounding box center [346, 259] width 241 height 13
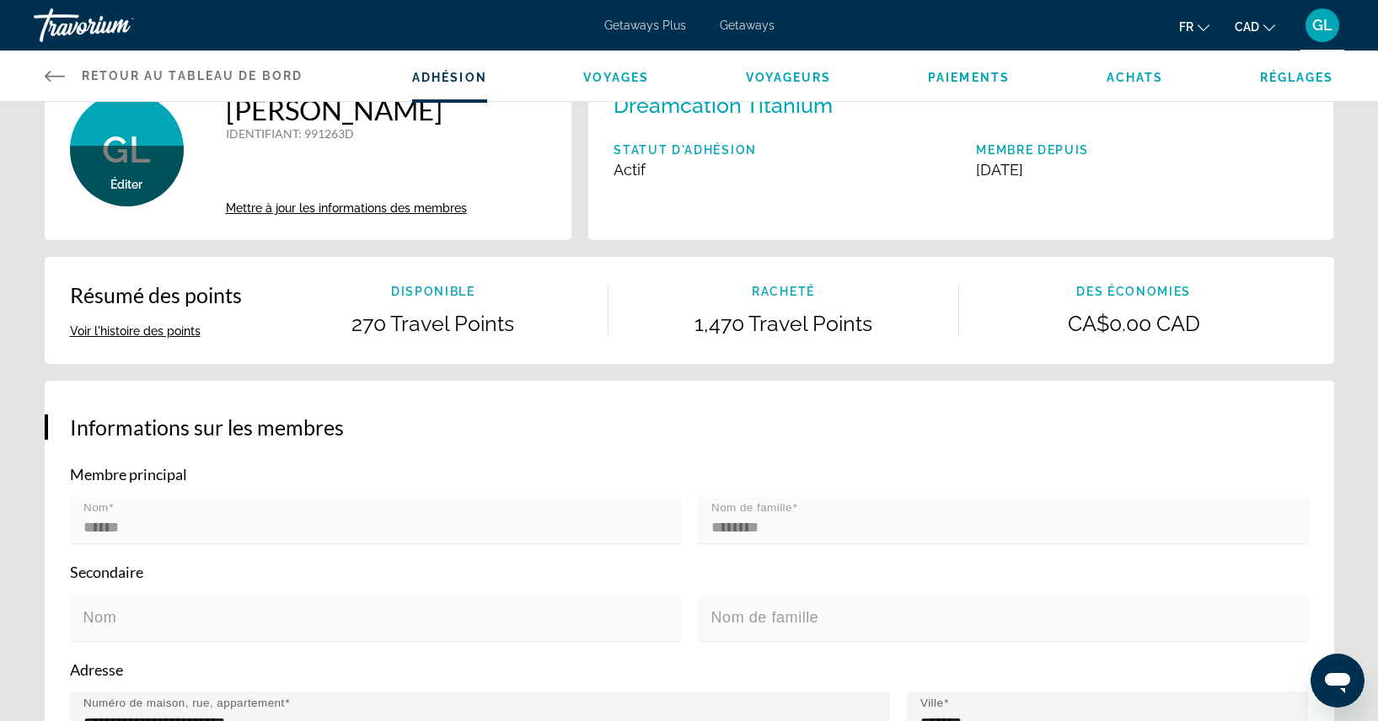
scroll to position [192, 0]
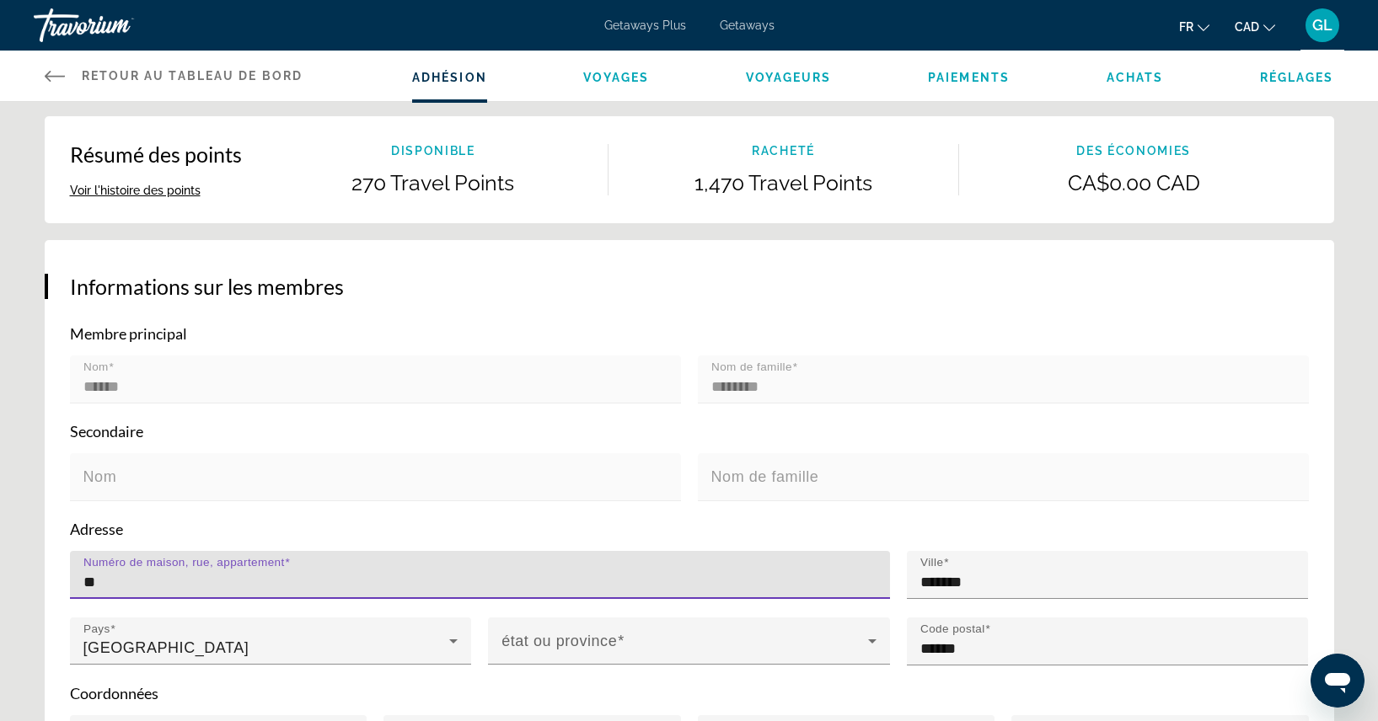
type input "*"
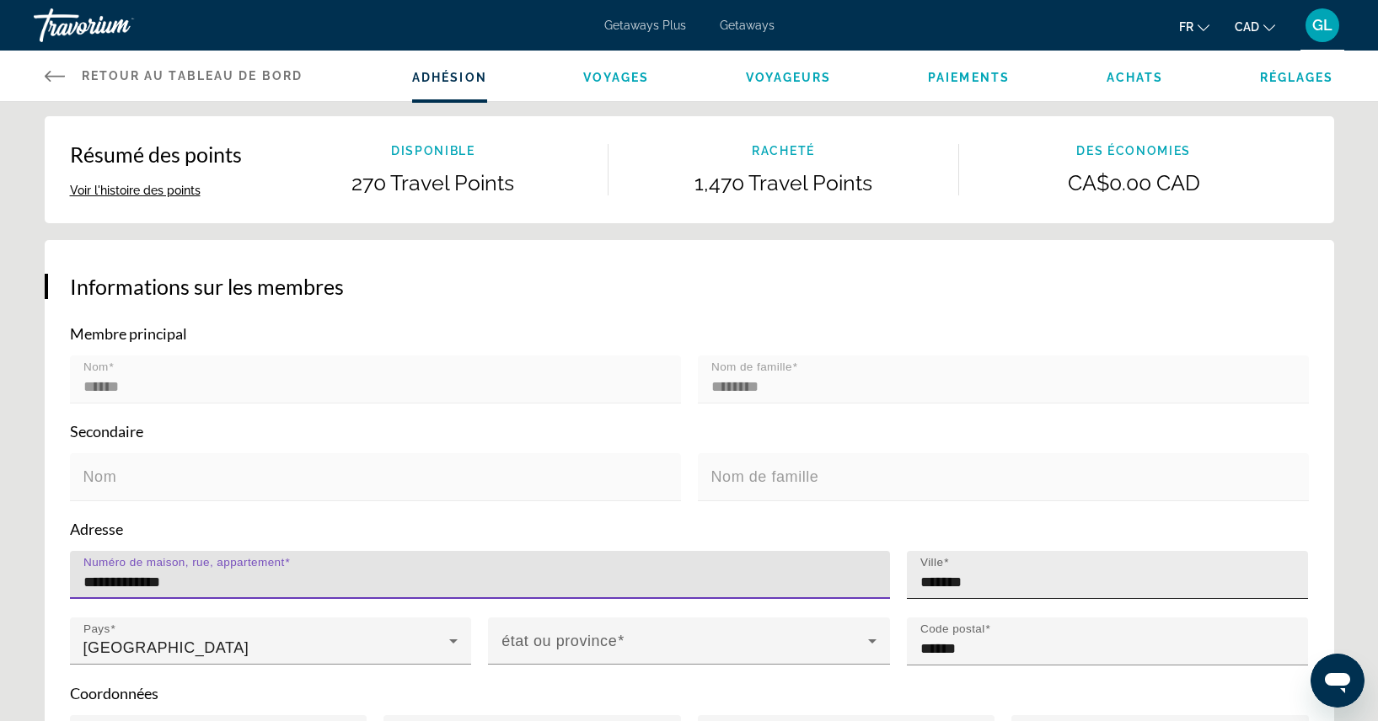
type input "**********"
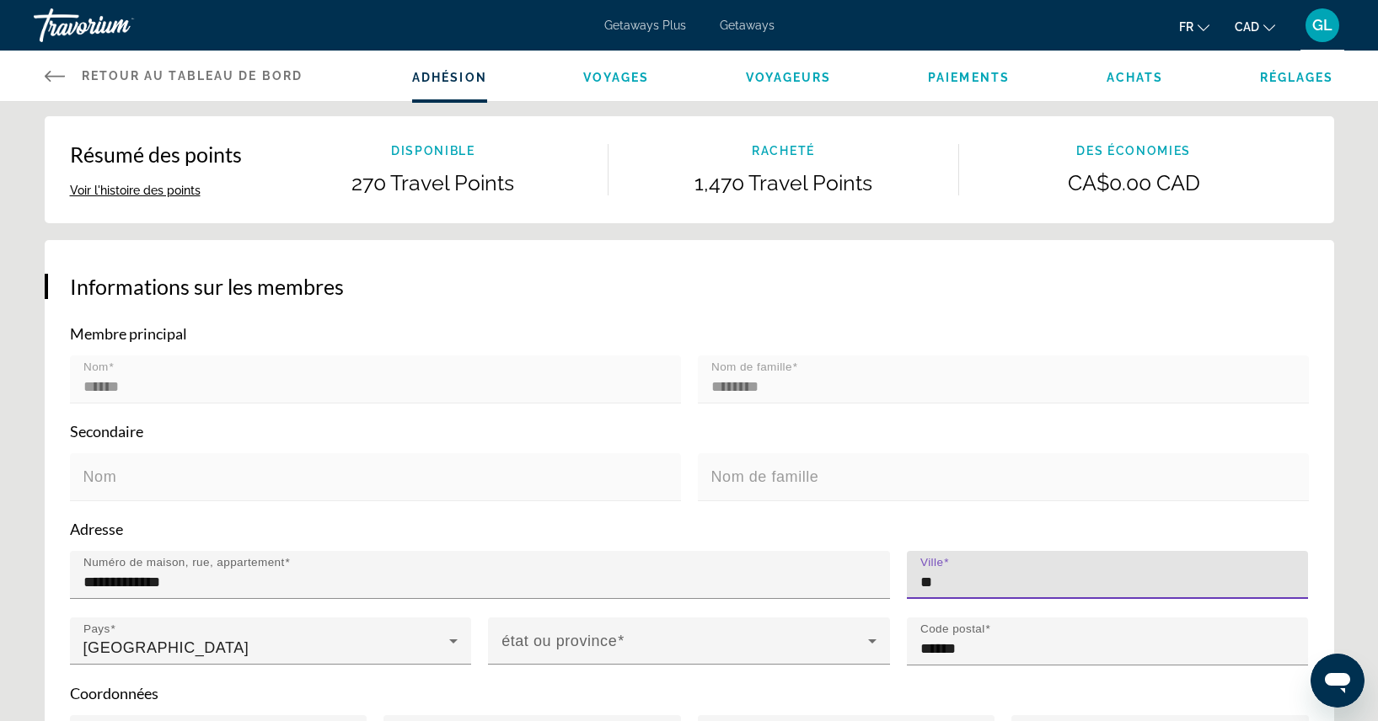
type input "*"
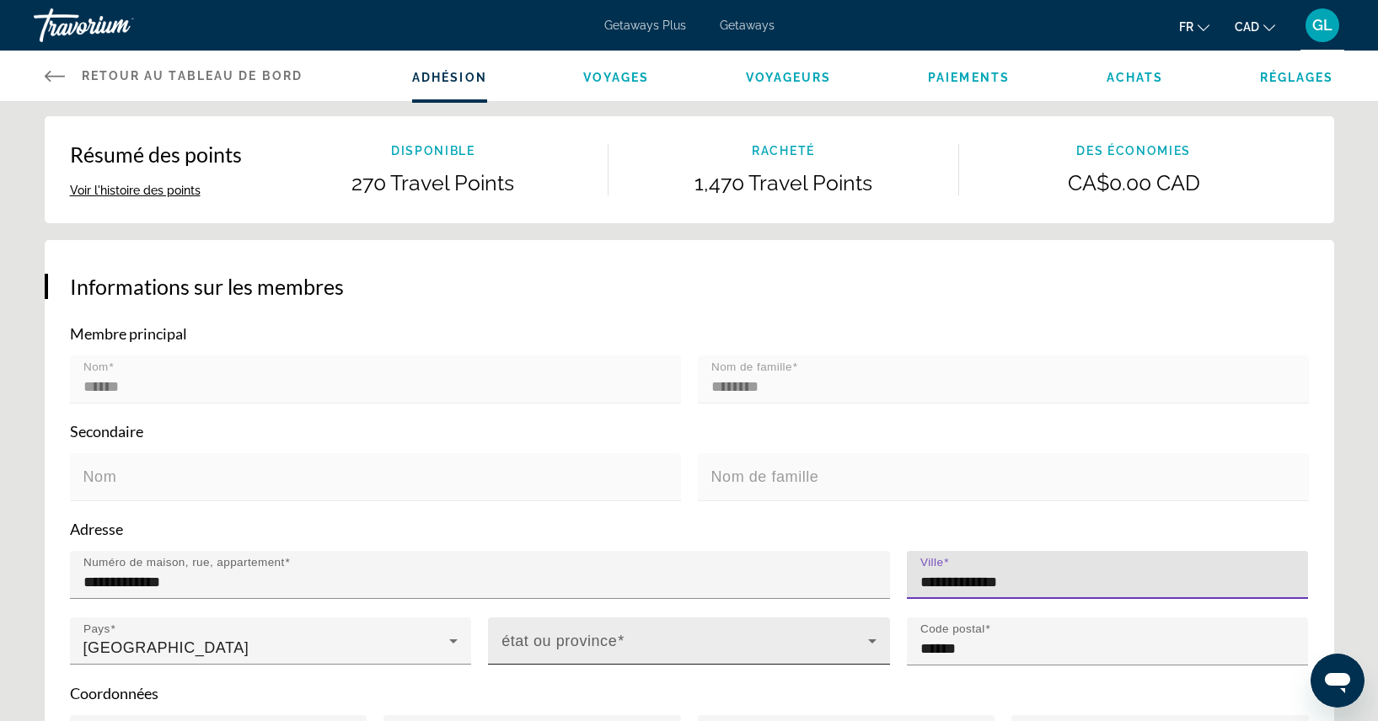
type input "**********"
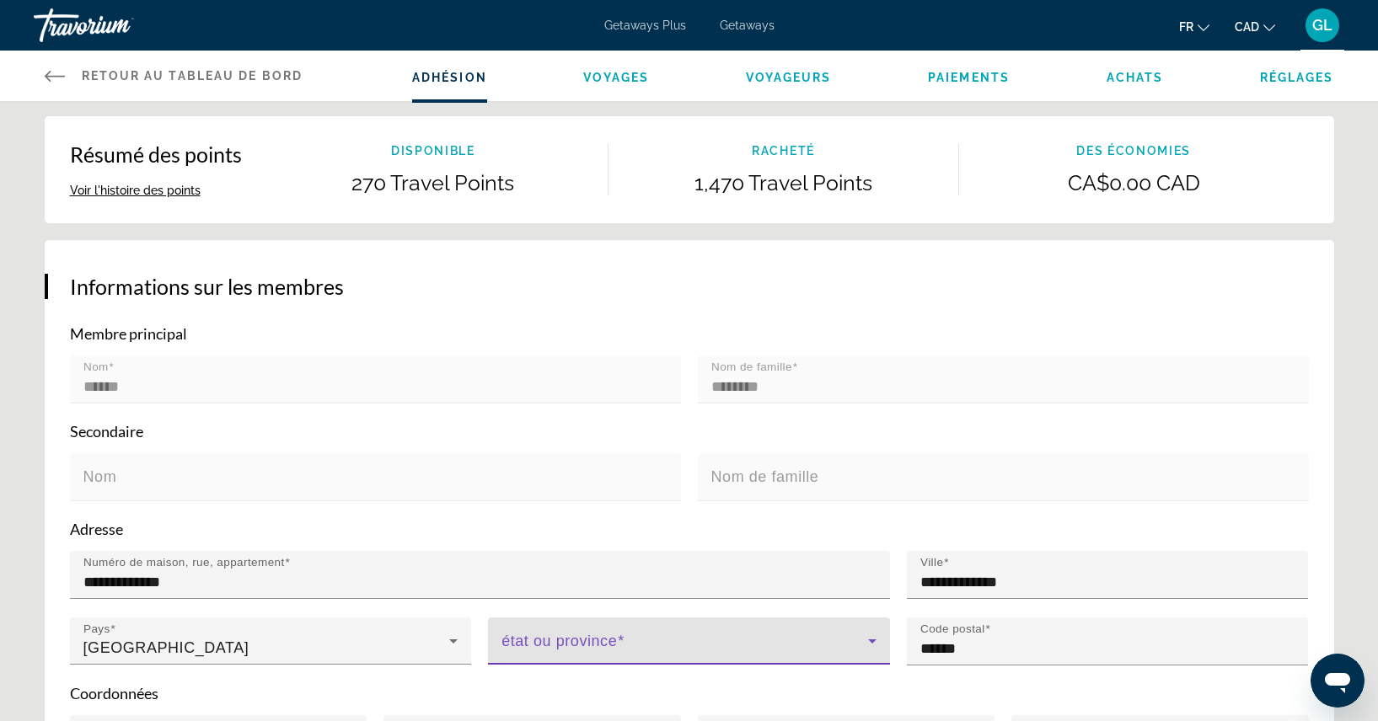
click at [544, 653] on span "Main content" at bounding box center [684, 648] width 367 height 20
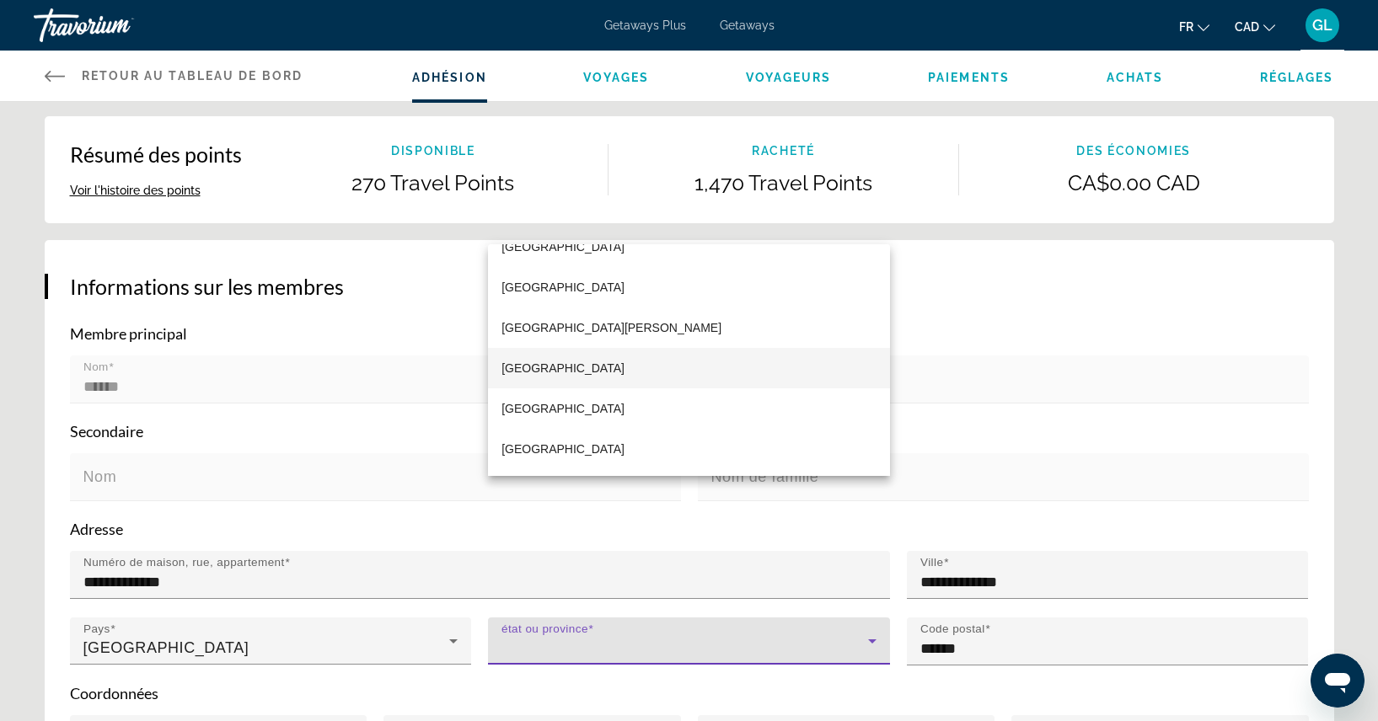
scroll to position [345, 0]
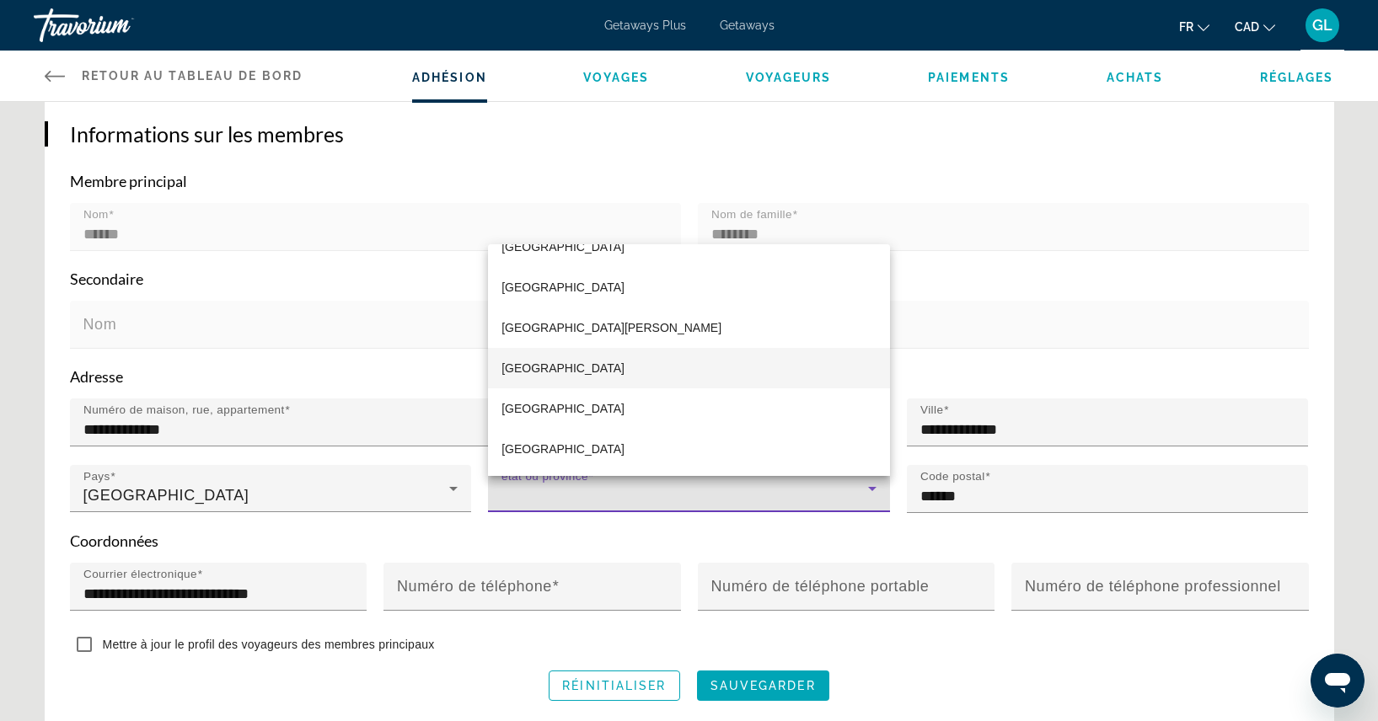
click at [533, 369] on span "Quebec" at bounding box center [562, 368] width 123 height 20
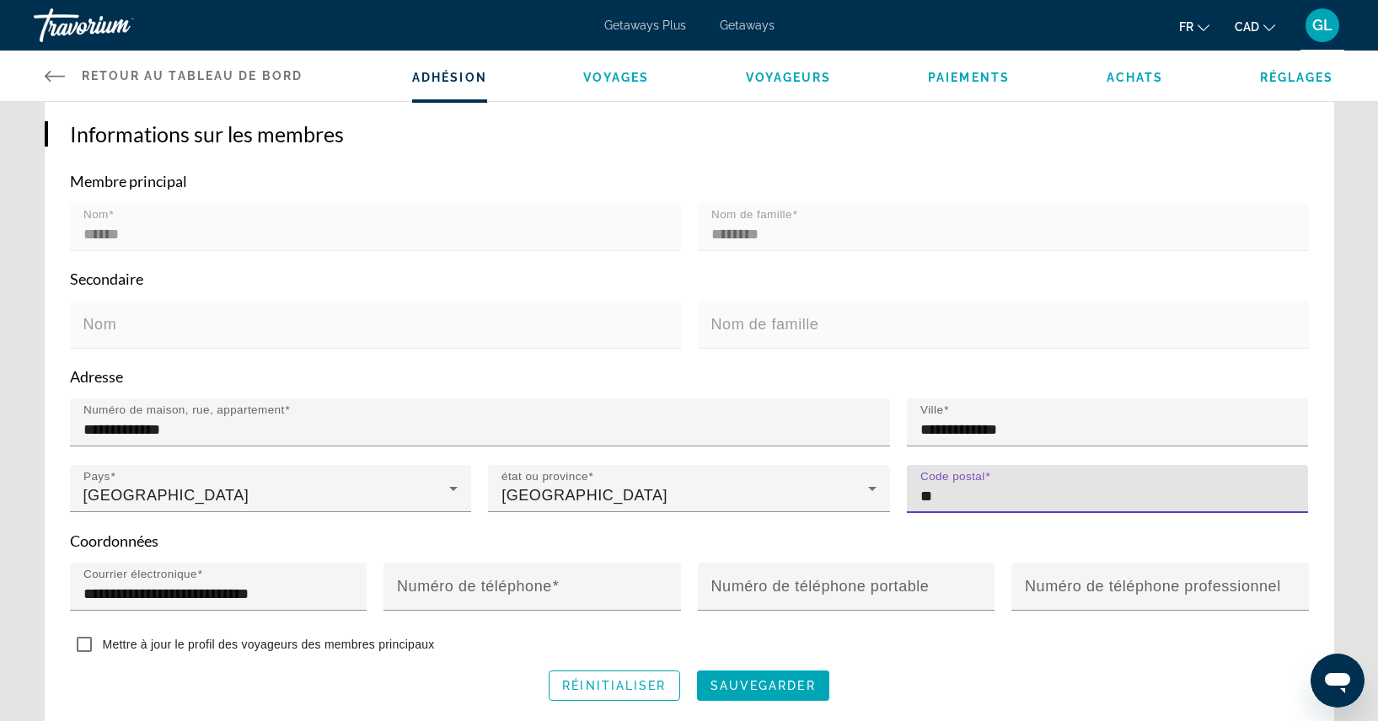
type input "*"
type input "******"
click at [524, 595] on mat-label "Numéro de téléphone" at bounding box center [474, 586] width 155 height 17
click at [524, 604] on input "Numéro de téléphone" at bounding box center [537, 594] width 281 height 20
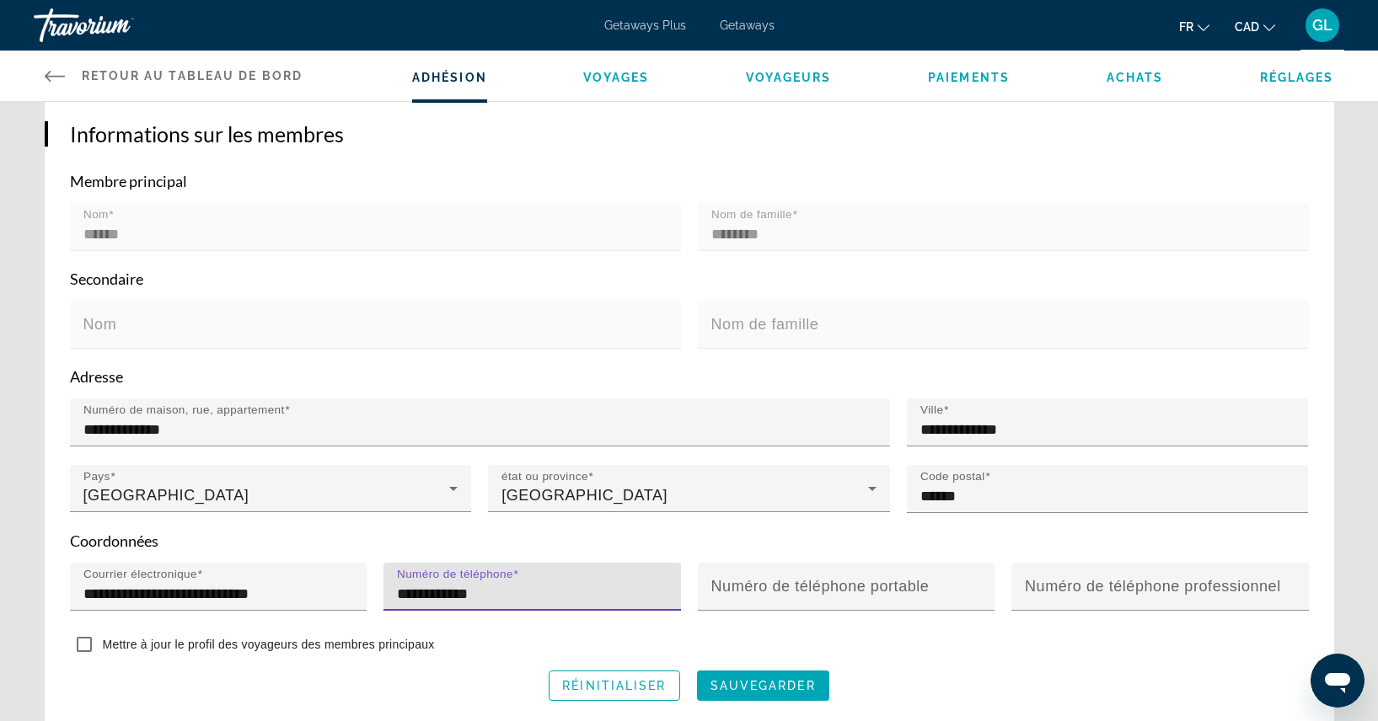
type input "**********"
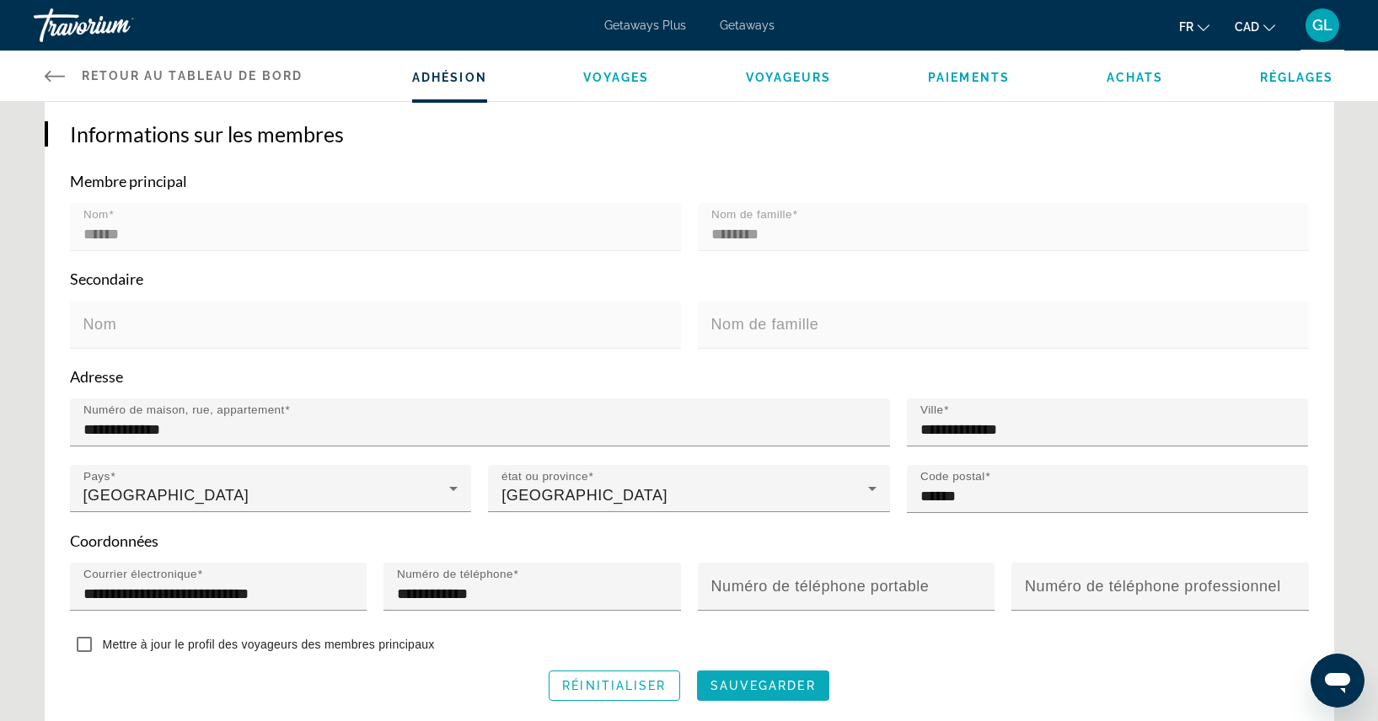
click at [735, 693] on span "sauvegarder" at bounding box center [762, 685] width 105 height 13
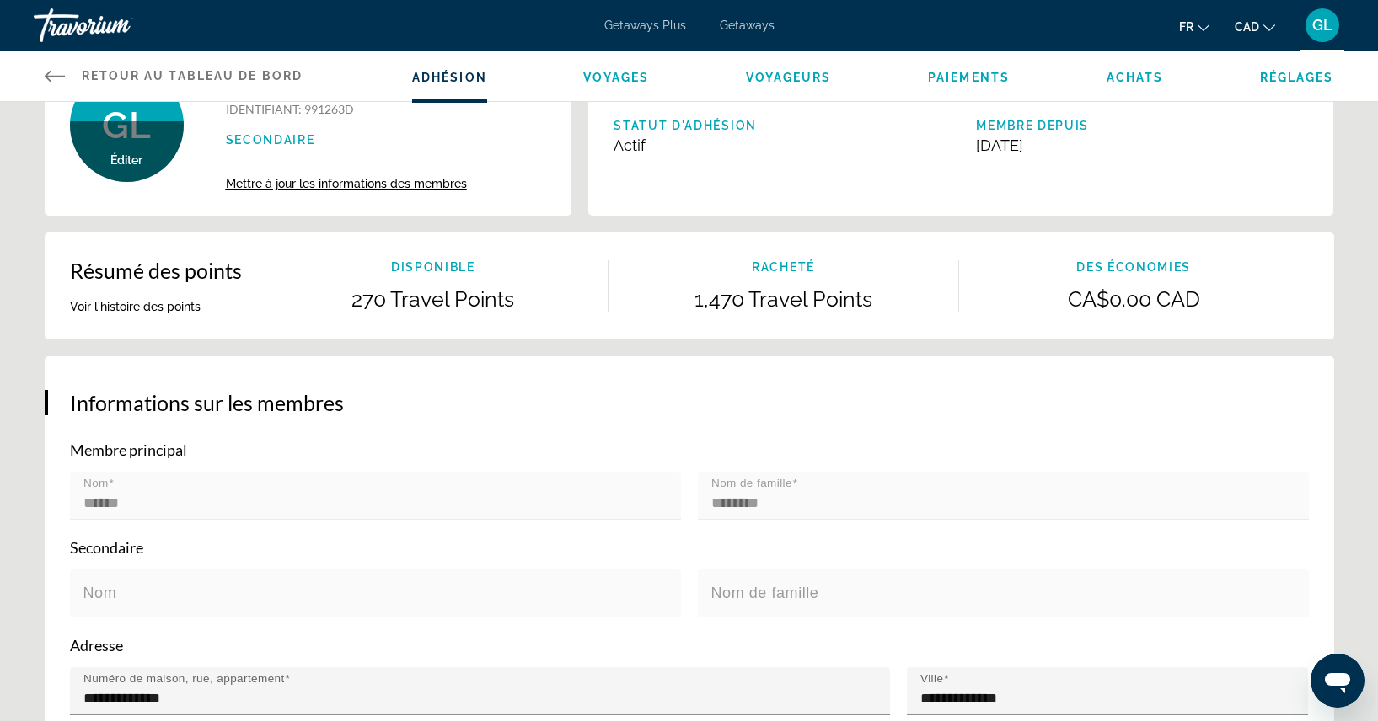
scroll to position [0, 0]
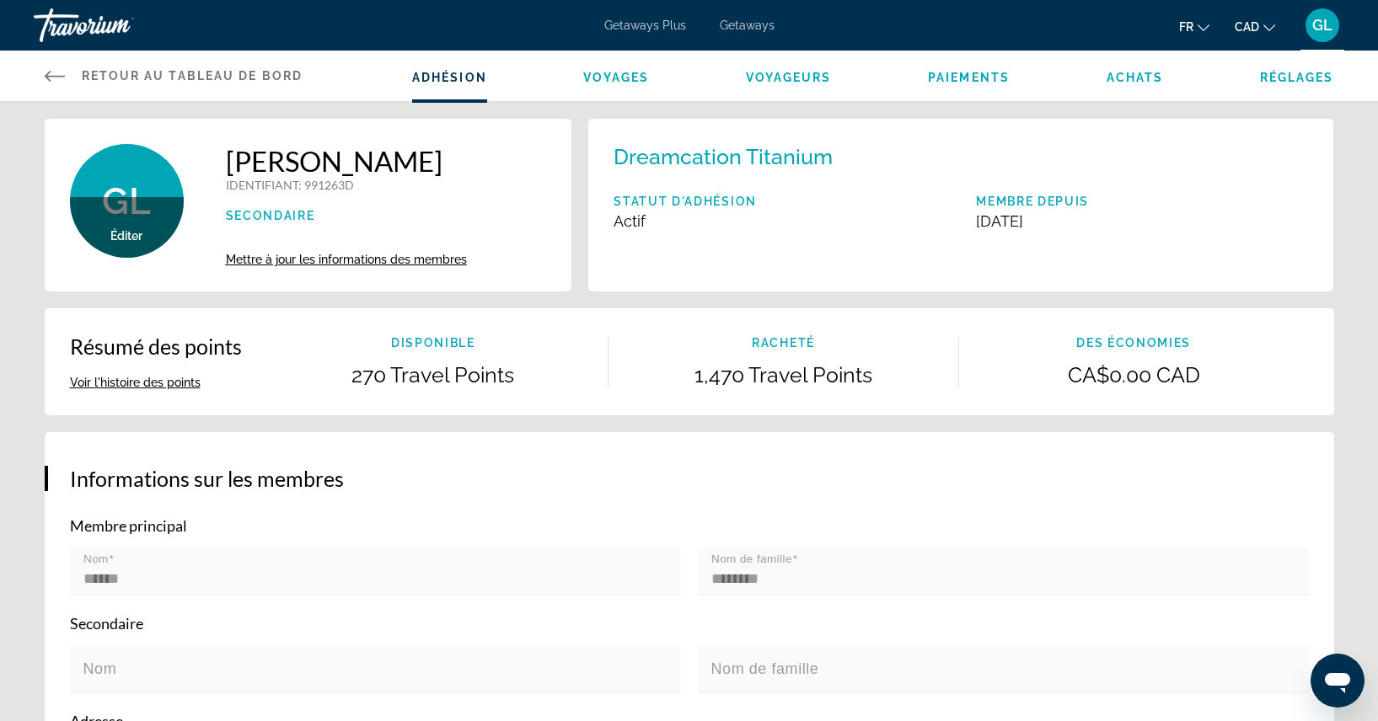
click at [265, 226] on div "Gilles Lachance IDENTIFIANT : 991263D Secondaire" at bounding box center [346, 191] width 241 height 95
click at [265, 217] on p "Secondaire" at bounding box center [346, 215] width 241 height 13
click at [269, 216] on p "Secondaire" at bounding box center [346, 215] width 241 height 13
click at [272, 212] on p "Secondaire" at bounding box center [346, 215] width 241 height 13
click at [141, 224] on div "Éditer" at bounding box center [127, 227] width 114 height 61
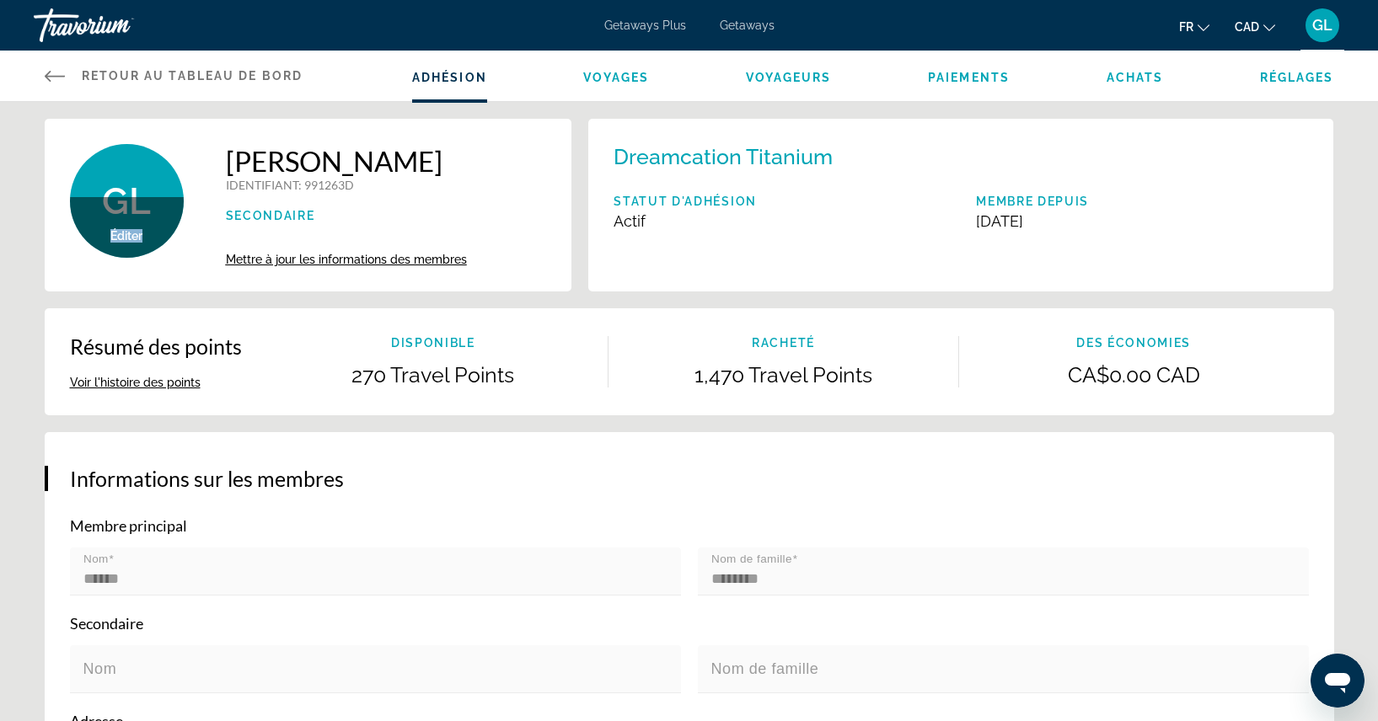
click at [141, 224] on div "Éditer" at bounding box center [127, 227] width 114 height 61
click at [349, 255] on span "Mettre à jour les informations des membres" at bounding box center [346, 259] width 241 height 13
